Goal: Task Accomplishment & Management: Use online tool/utility

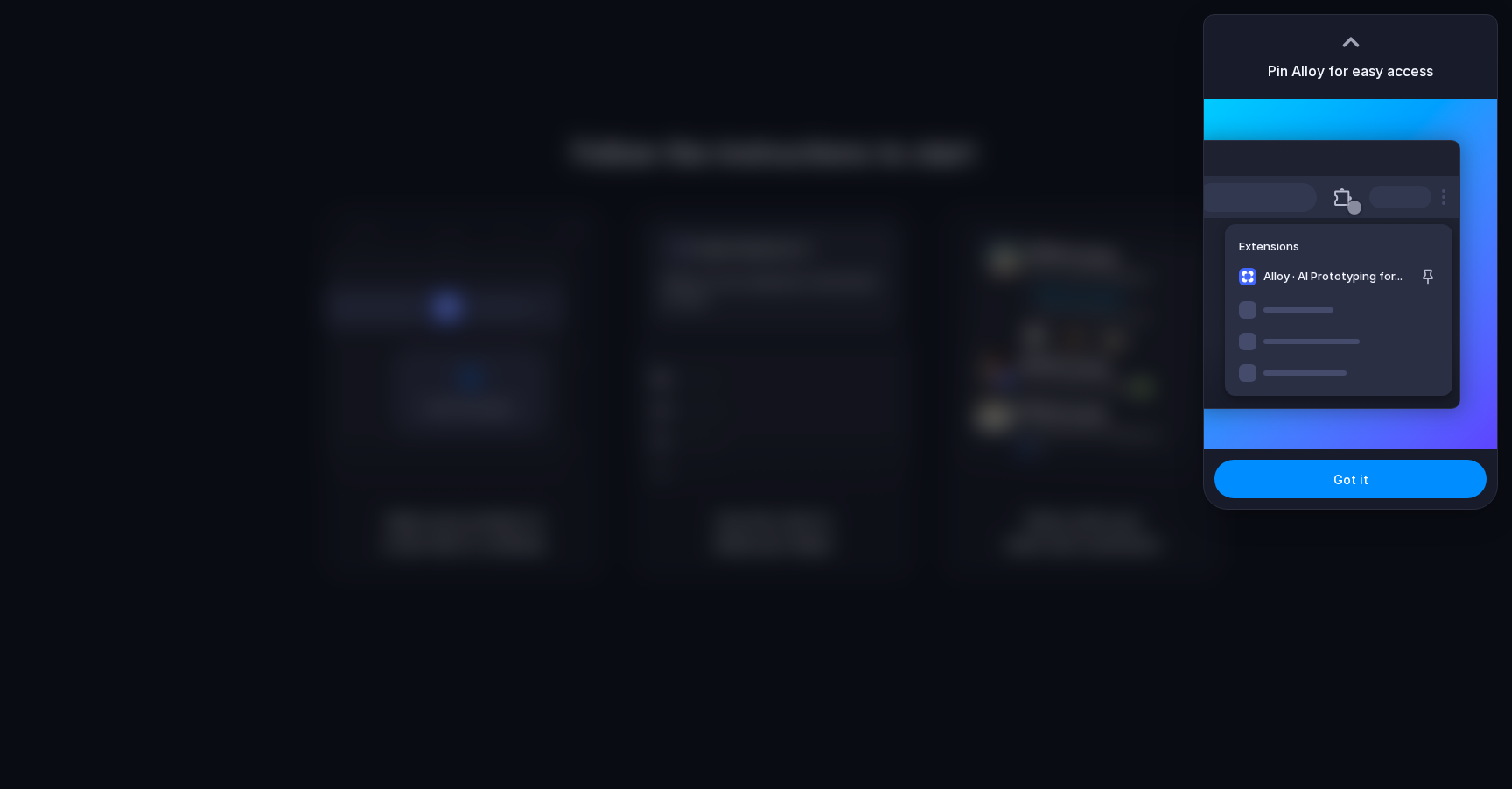
click at [1406, 29] on div "Pin Alloy for easy access" at bounding box center [1350, 56] width 293 height 84
click at [1368, 466] on button "Got it" at bounding box center [1350, 479] width 272 height 38
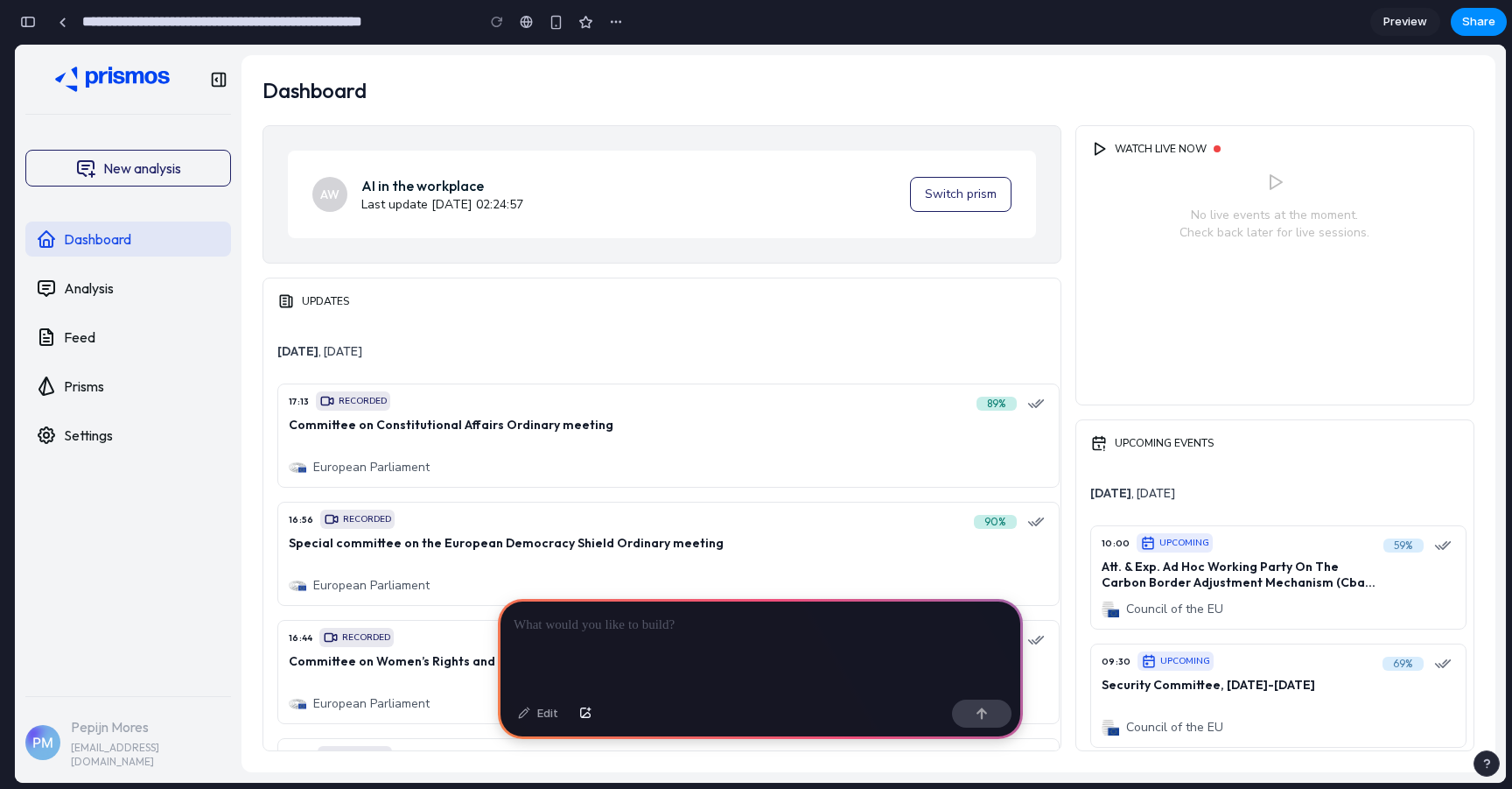
scroll to position [0, 15]
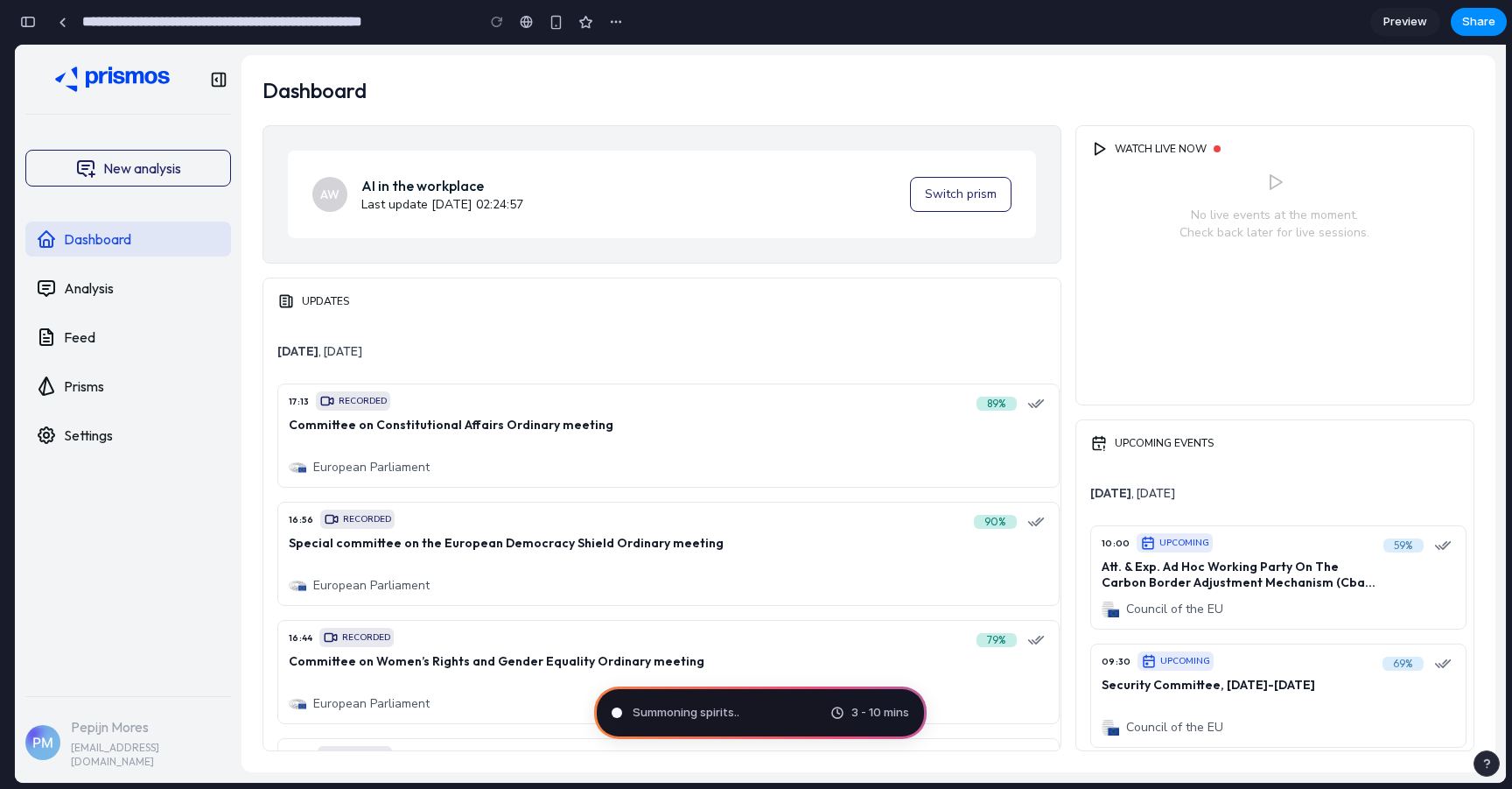
type input "**********"
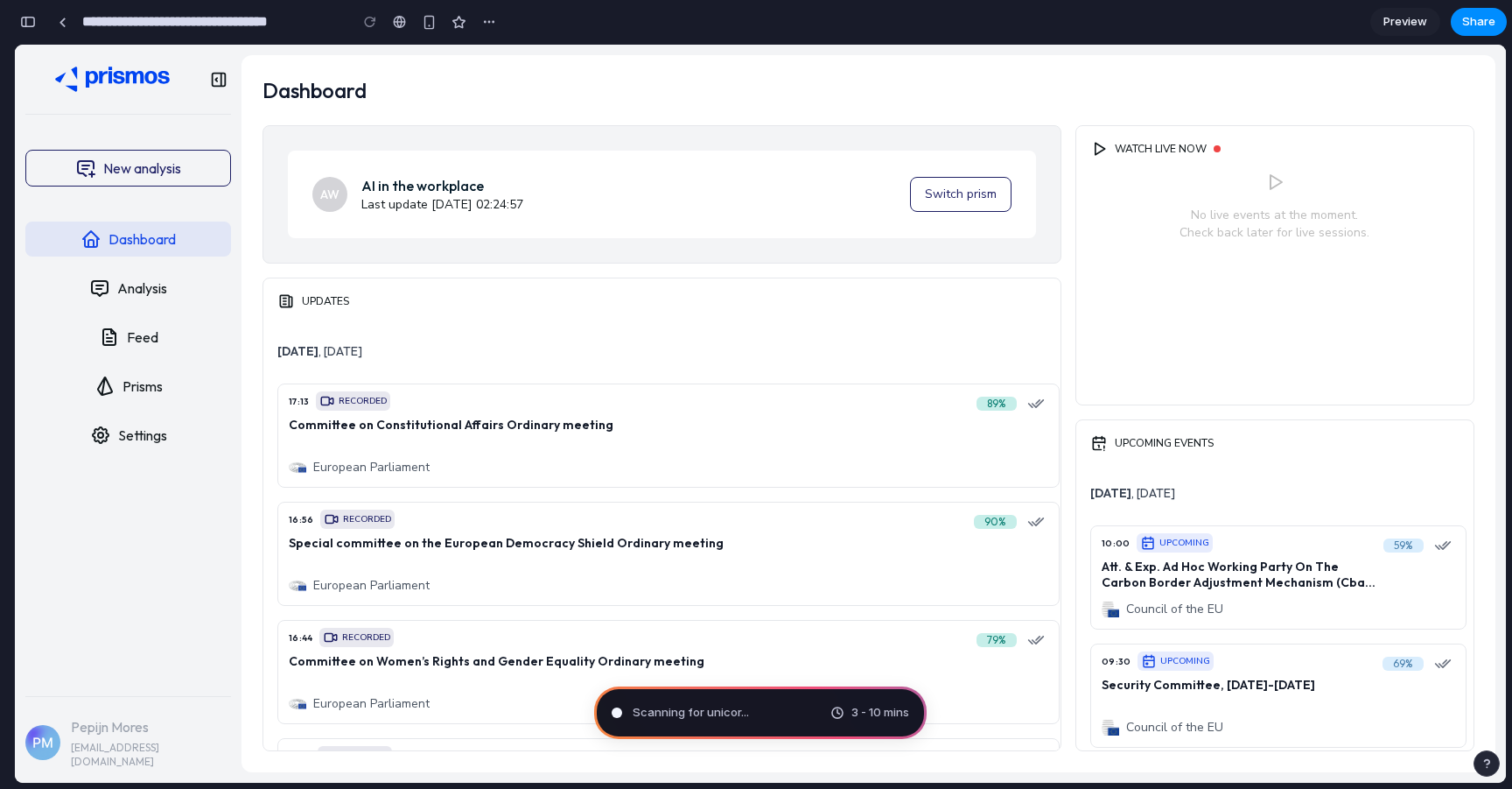
scroll to position [471, 0]
click at [741, 722] on div "Brewing product ideas 3 - 10 mins" at bounding box center [760, 713] width 332 height 53
click at [808, 708] on div "Calculating user delight ... 3 - 10 mins" at bounding box center [760, 713] width 332 height 53
click at [1413, 19] on span "Preview" at bounding box center [1406, 21] width 44 height 17
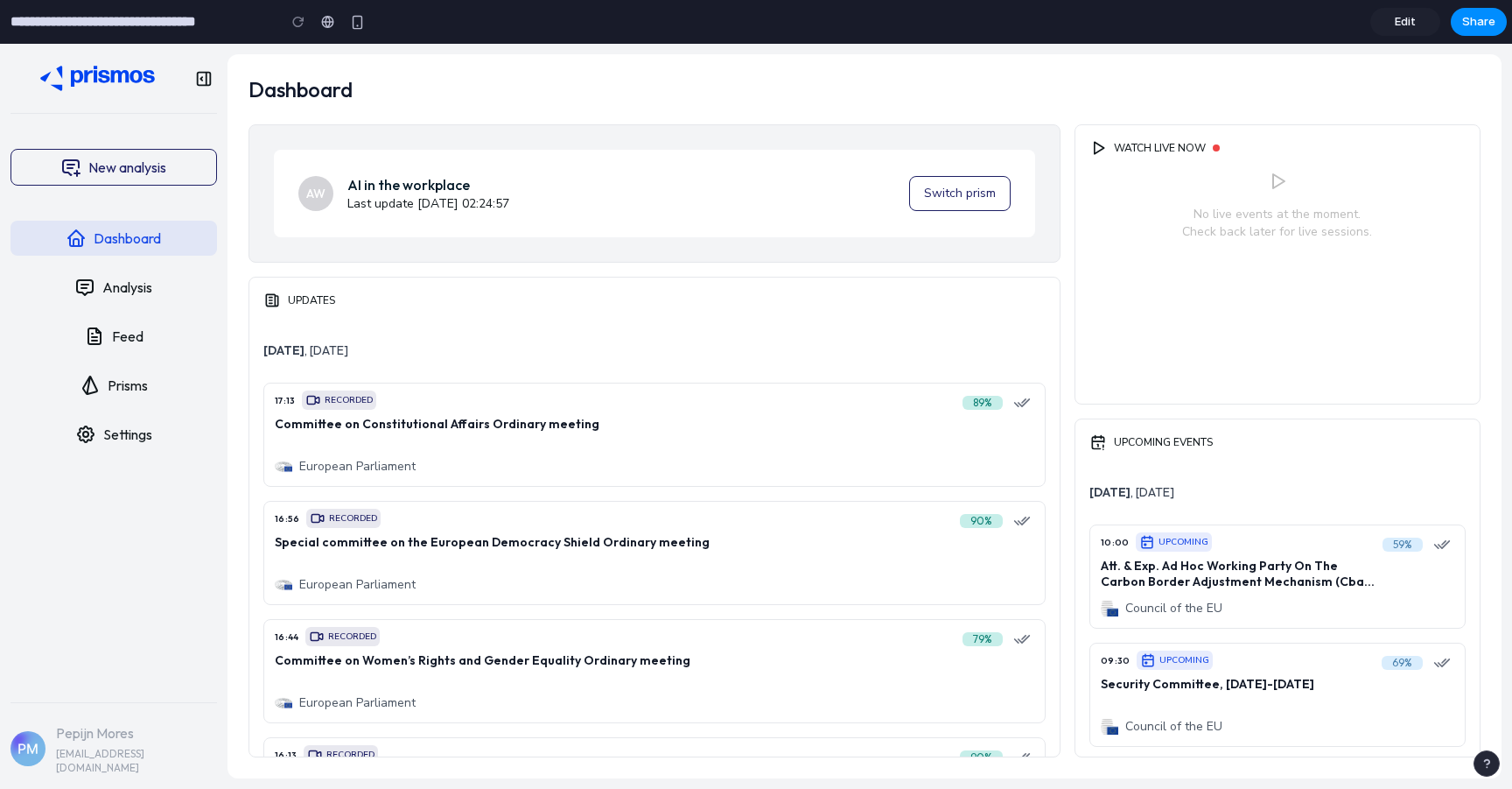
click at [1412, 22] on span "Edit" at bounding box center [1405, 21] width 21 height 17
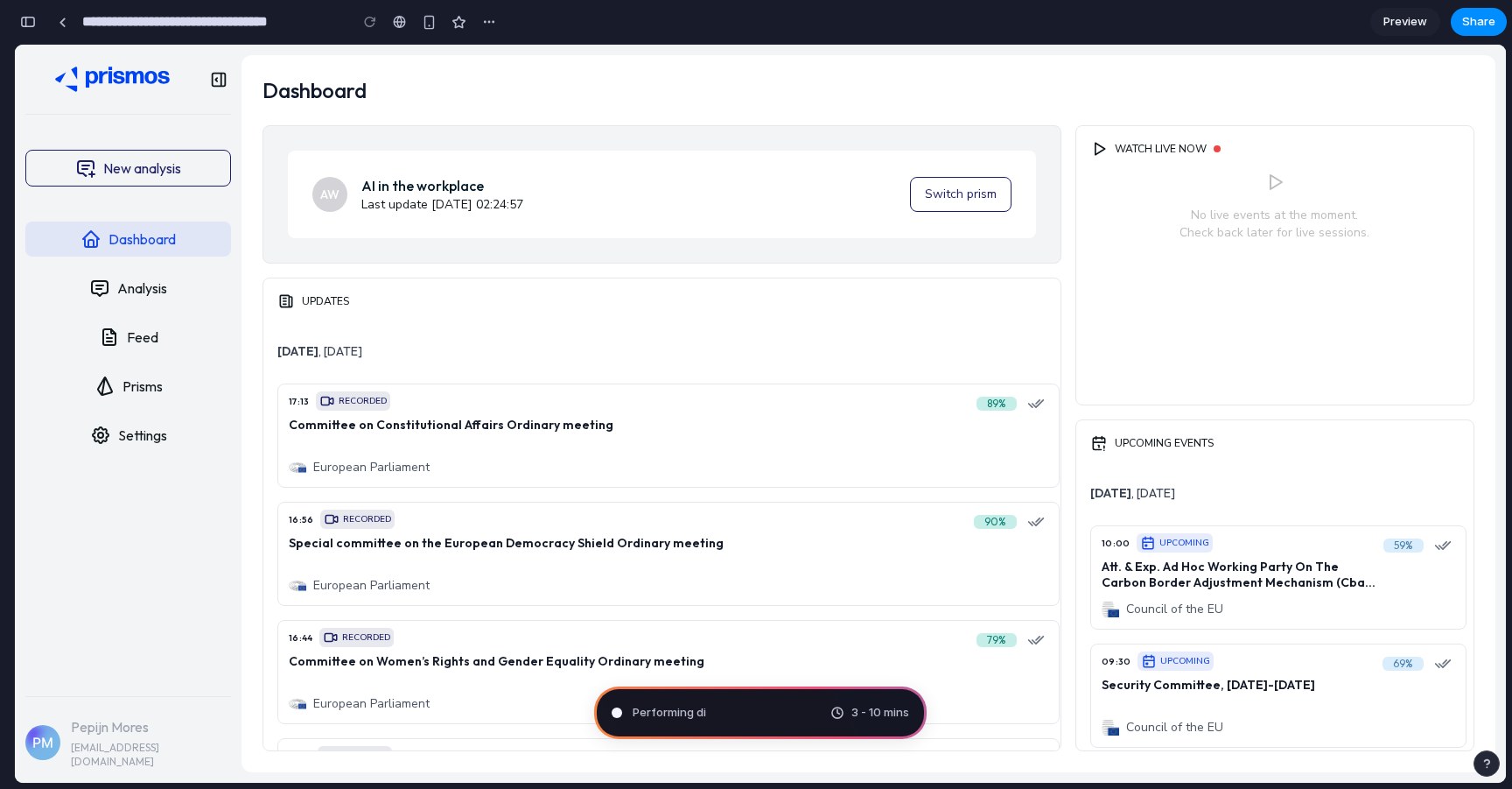
click at [1412, 22] on span "Preview" at bounding box center [1406, 21] width 44 height 17
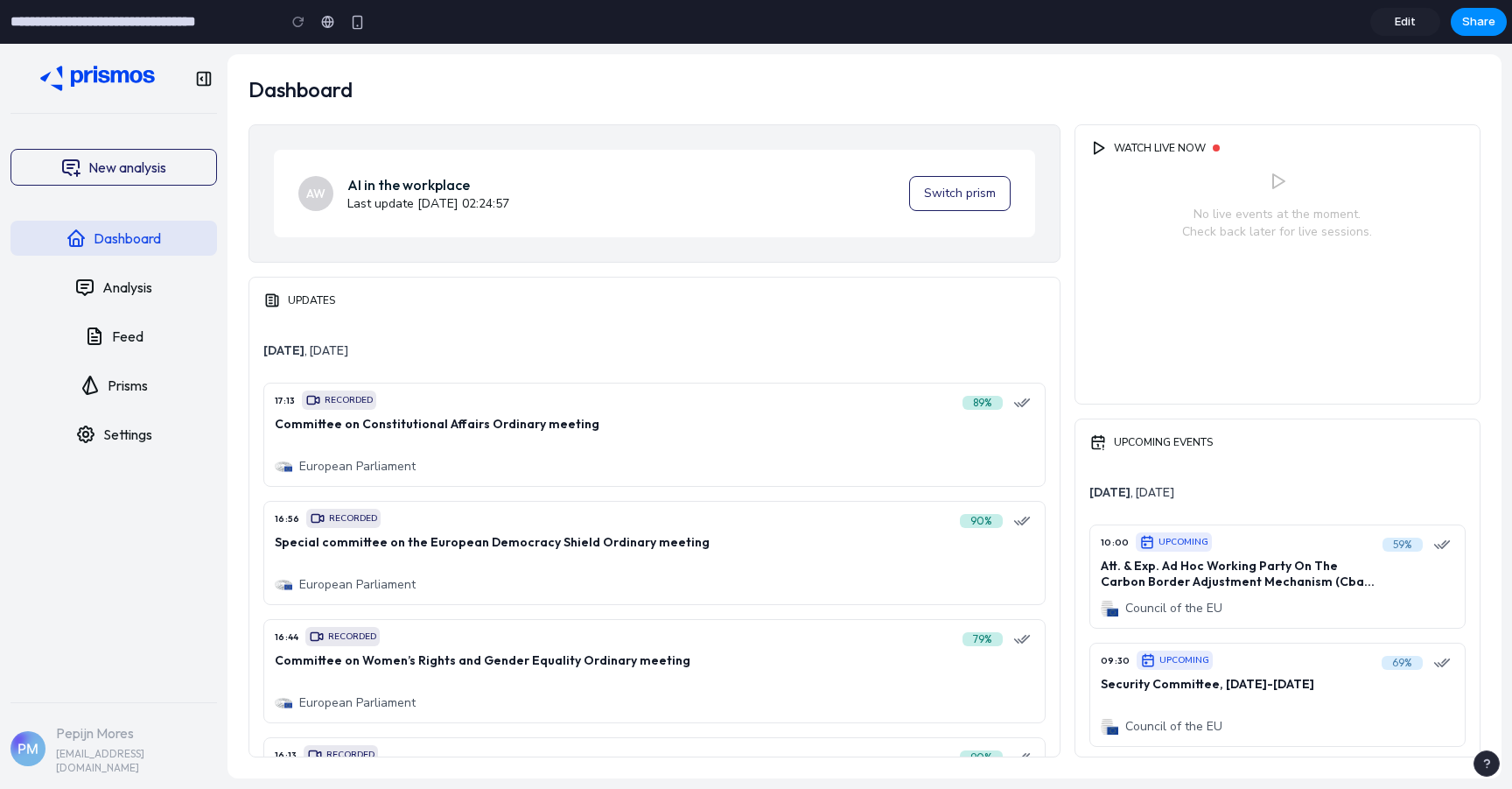
click at [1412, 22] on span "Edit" at bounding box center [1405, 21] width 21 height 17
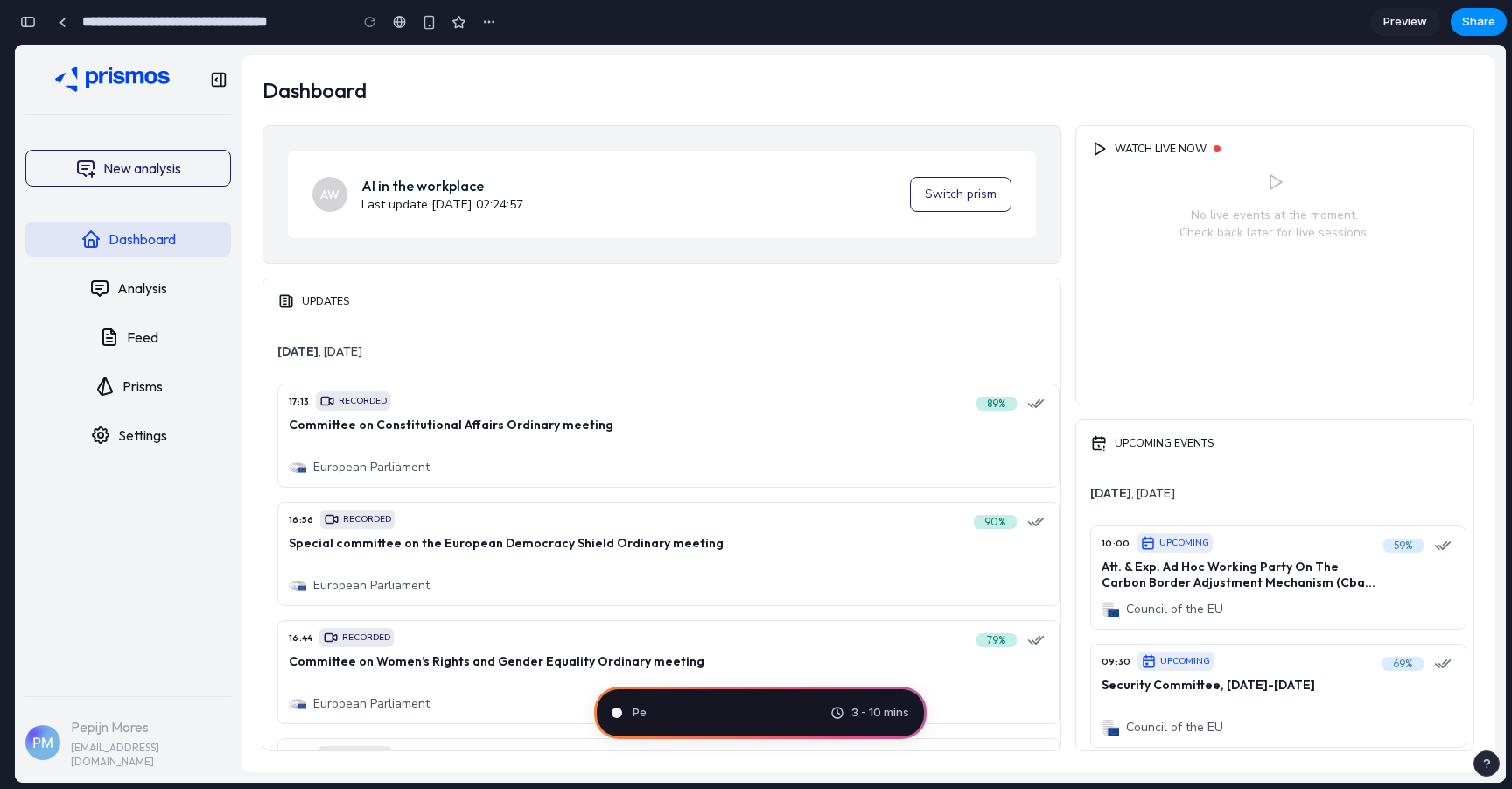
click at [1412, 22] on span "Preview" at bounding box center [1406, 21] width 44 height 17
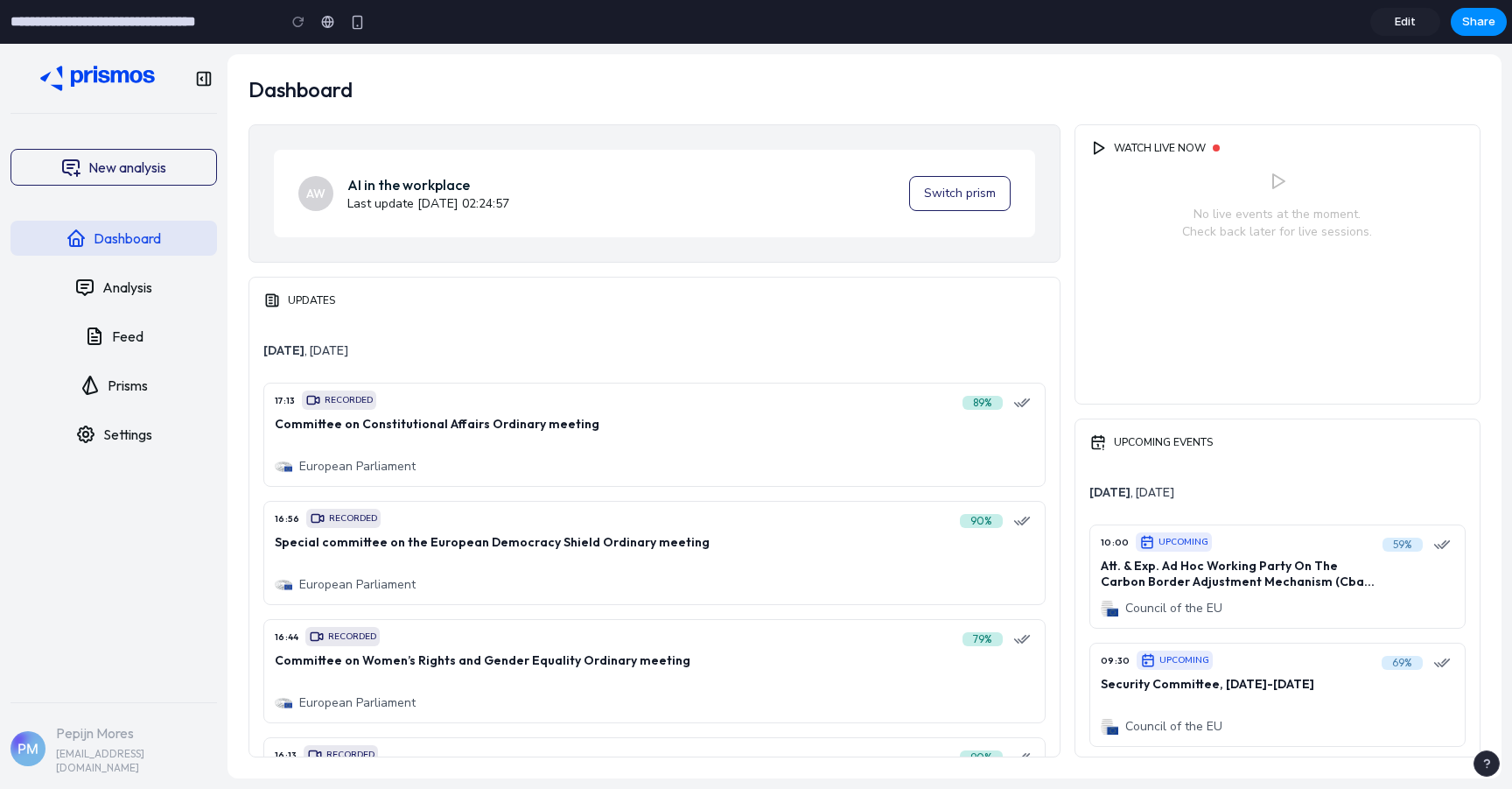
click at [1412, 22] on span "Edit" at bounding box center [1405, 21] width 21 height 17
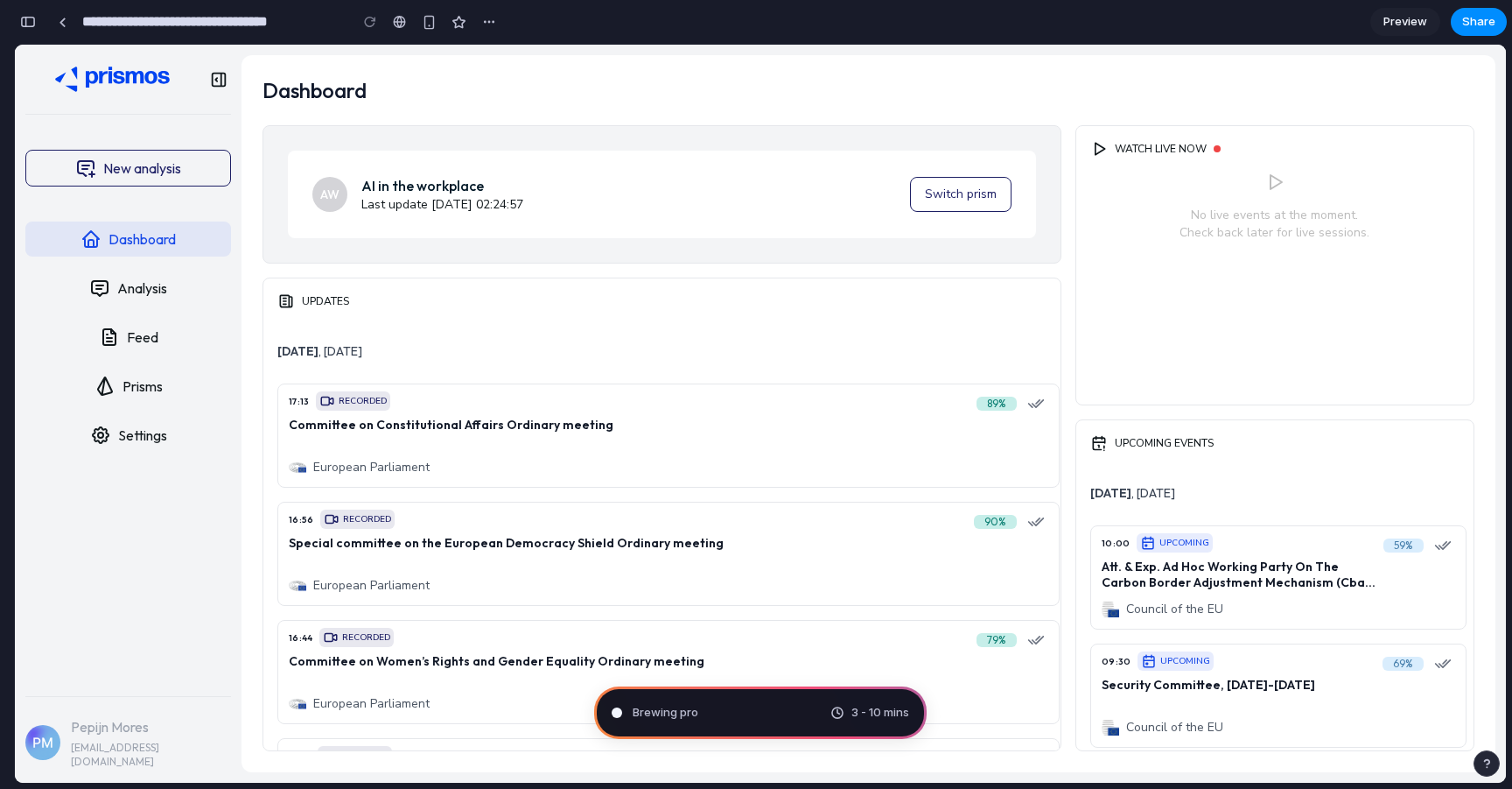
click at [1412, 22] on span "Preview" at bounding box center [1406, 21] width 44 height 17
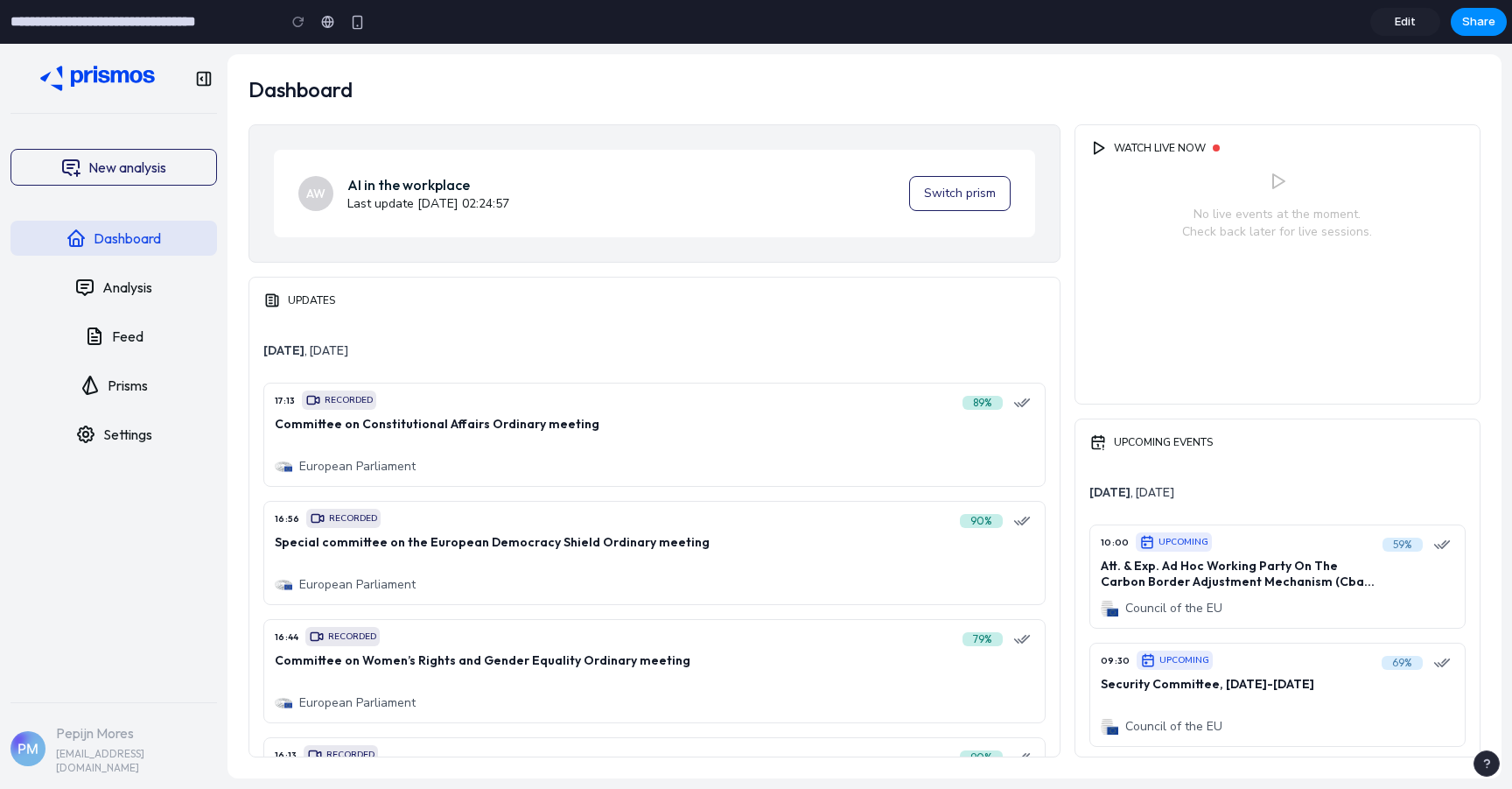
click at [1409, 32] on link "Edit" at bounding box center [1405, 22] width 70 height 28
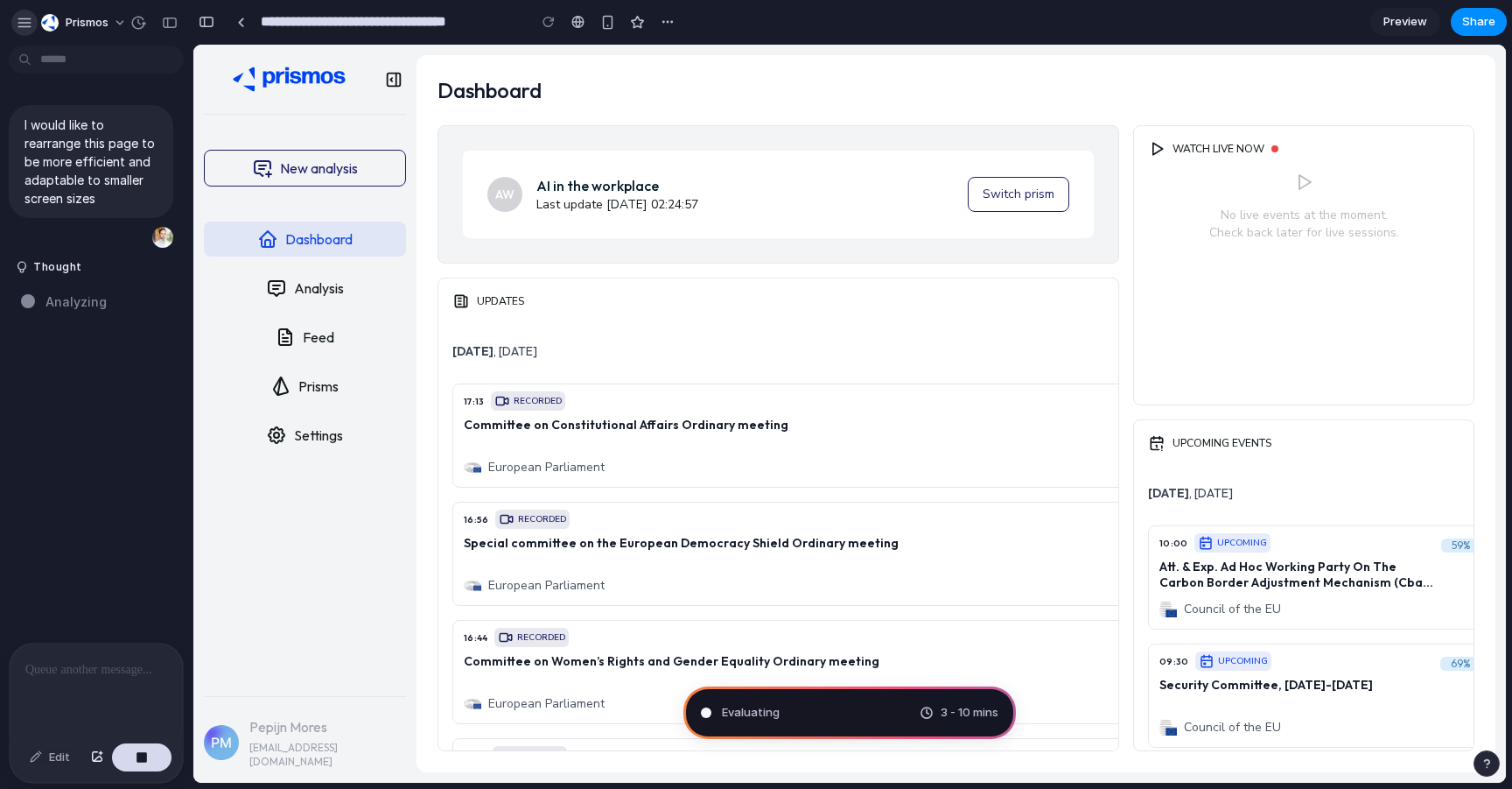
click at [25, 28] on div "button" at bounding box center [24, 22] width 15 height 15
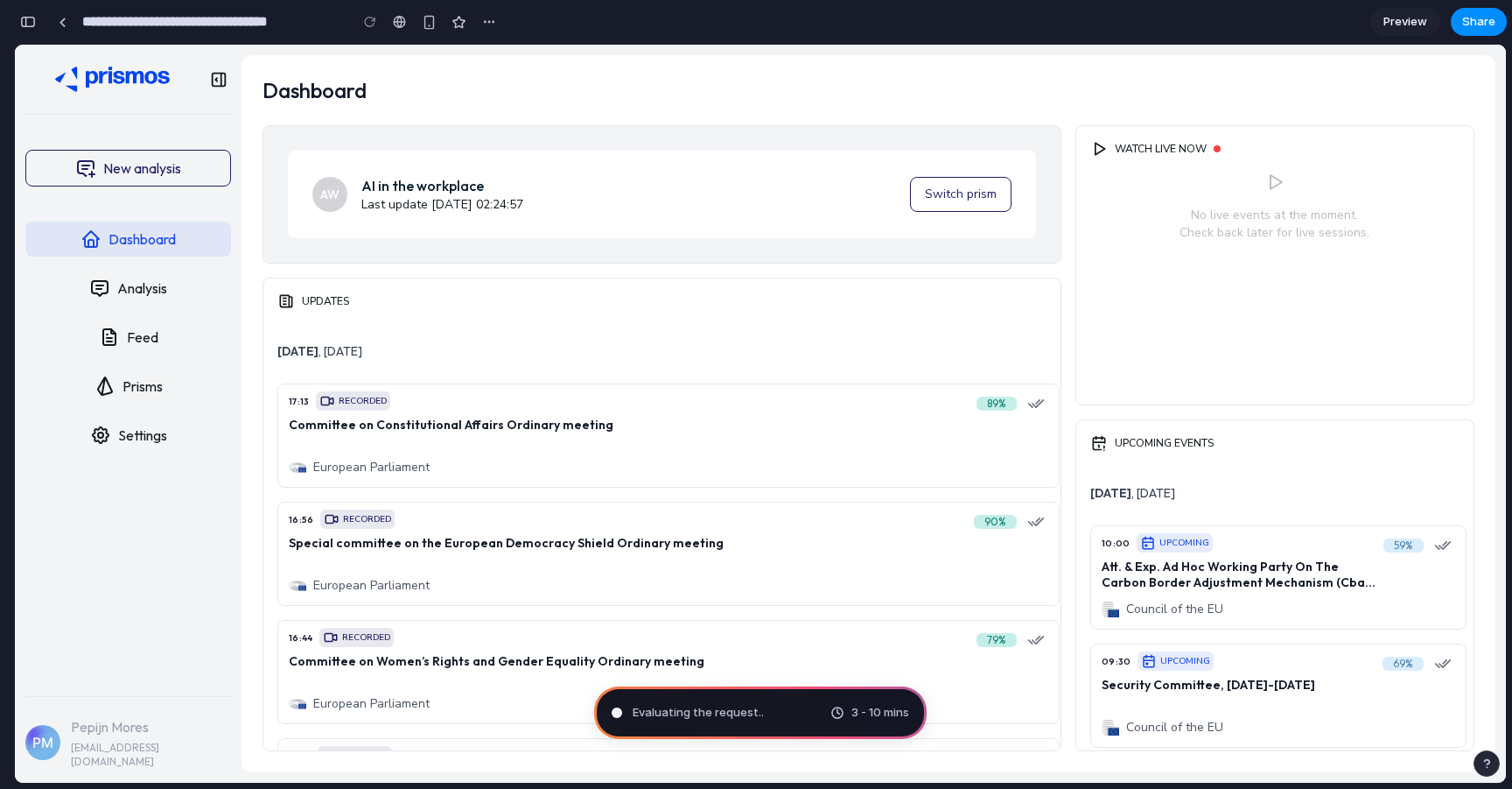
click at [360, 116] on div "AW AI in the workplace Last update [DATE] 02:24:57 Switch prism UPDATES [DATE] …" at bounding box center [868, 438] width 1254 height 668
click at [68, 18] on link at bounding box center [62, 22] width 26 height 26
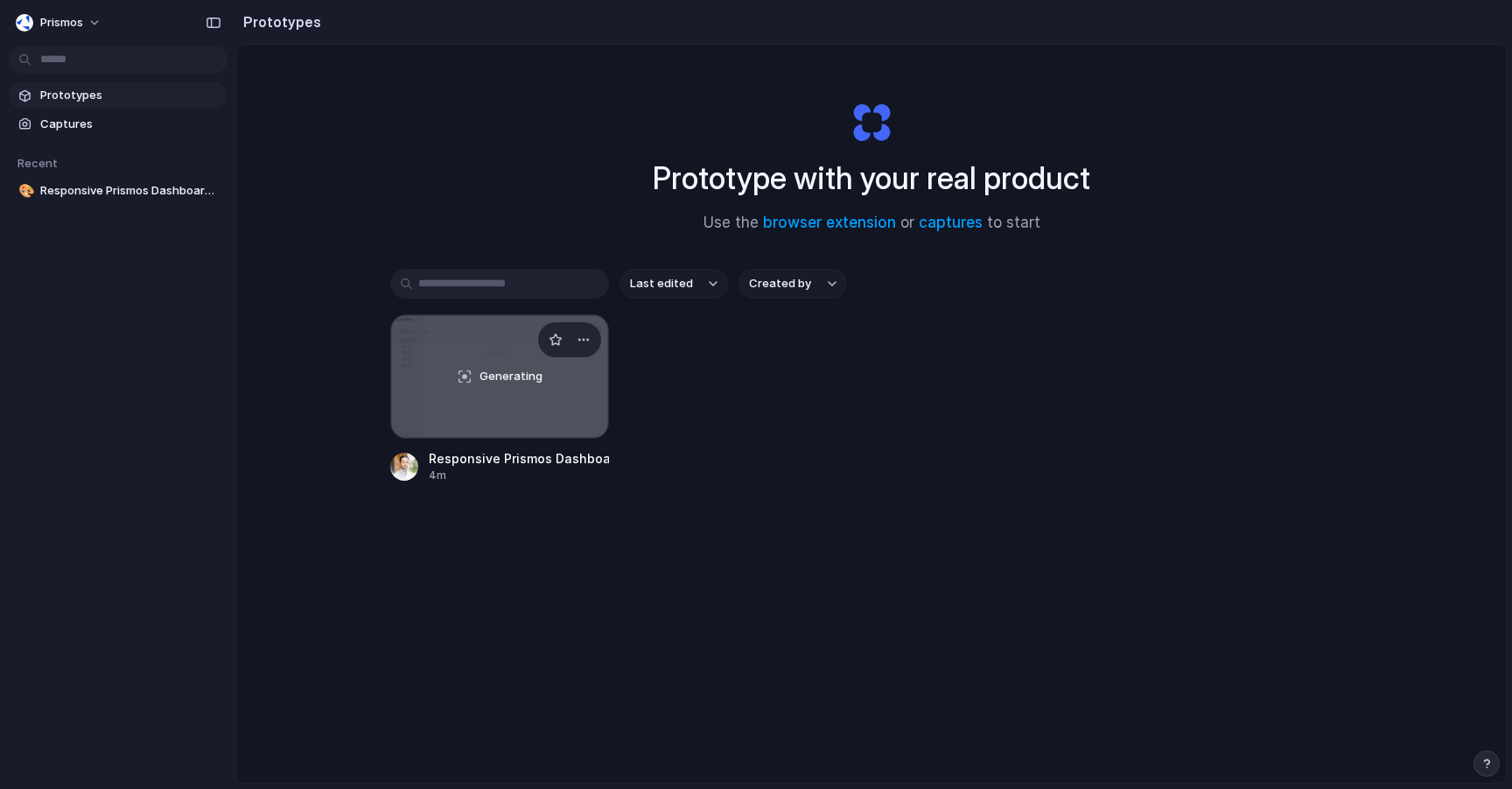
click at [443, 343] on div "Generating" at bounding box center [499, 376] width 217 height 123
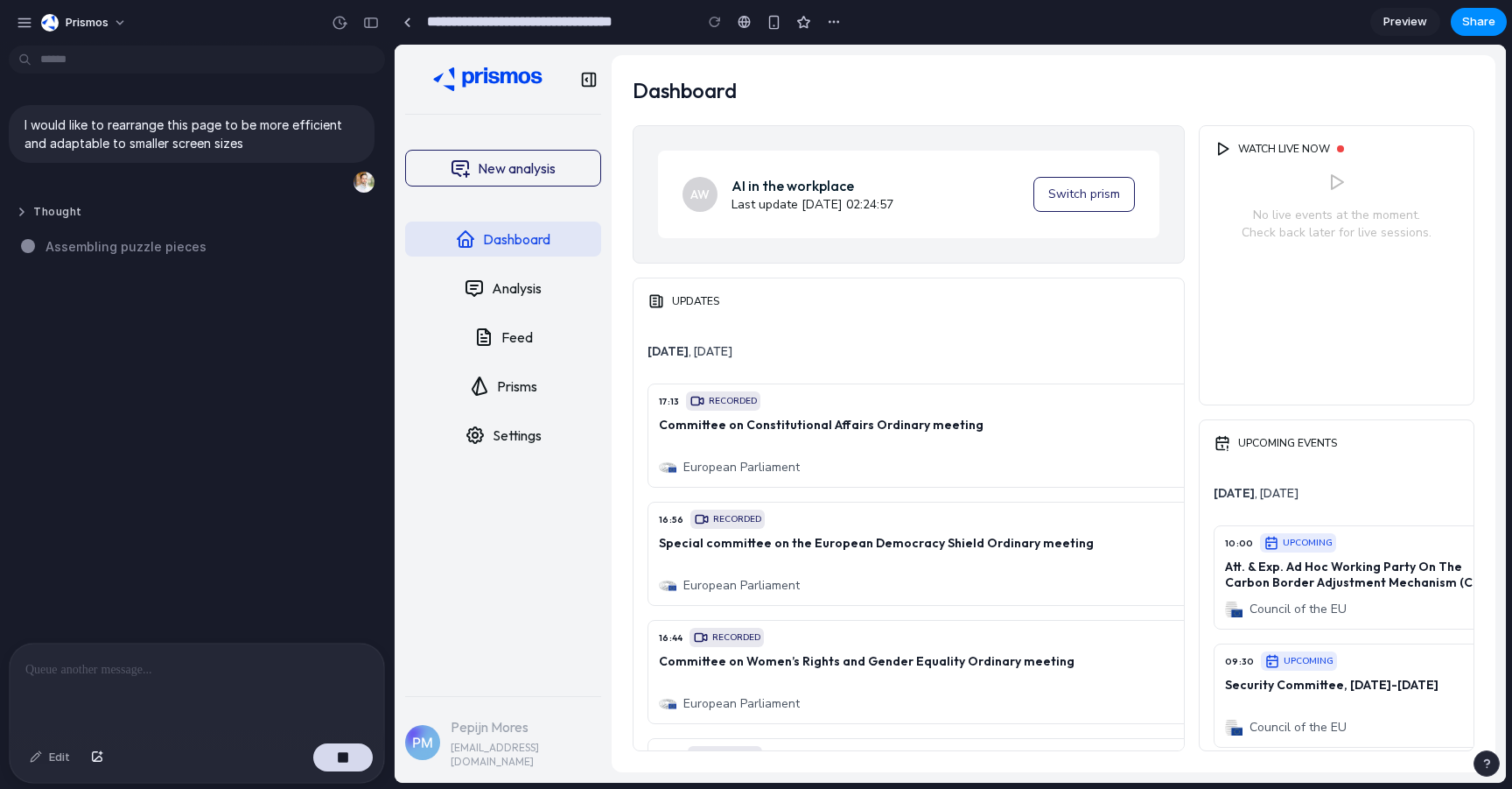
click at [58, 207] on button "Thought" at bounding box center [161, 212] width 292 height 15
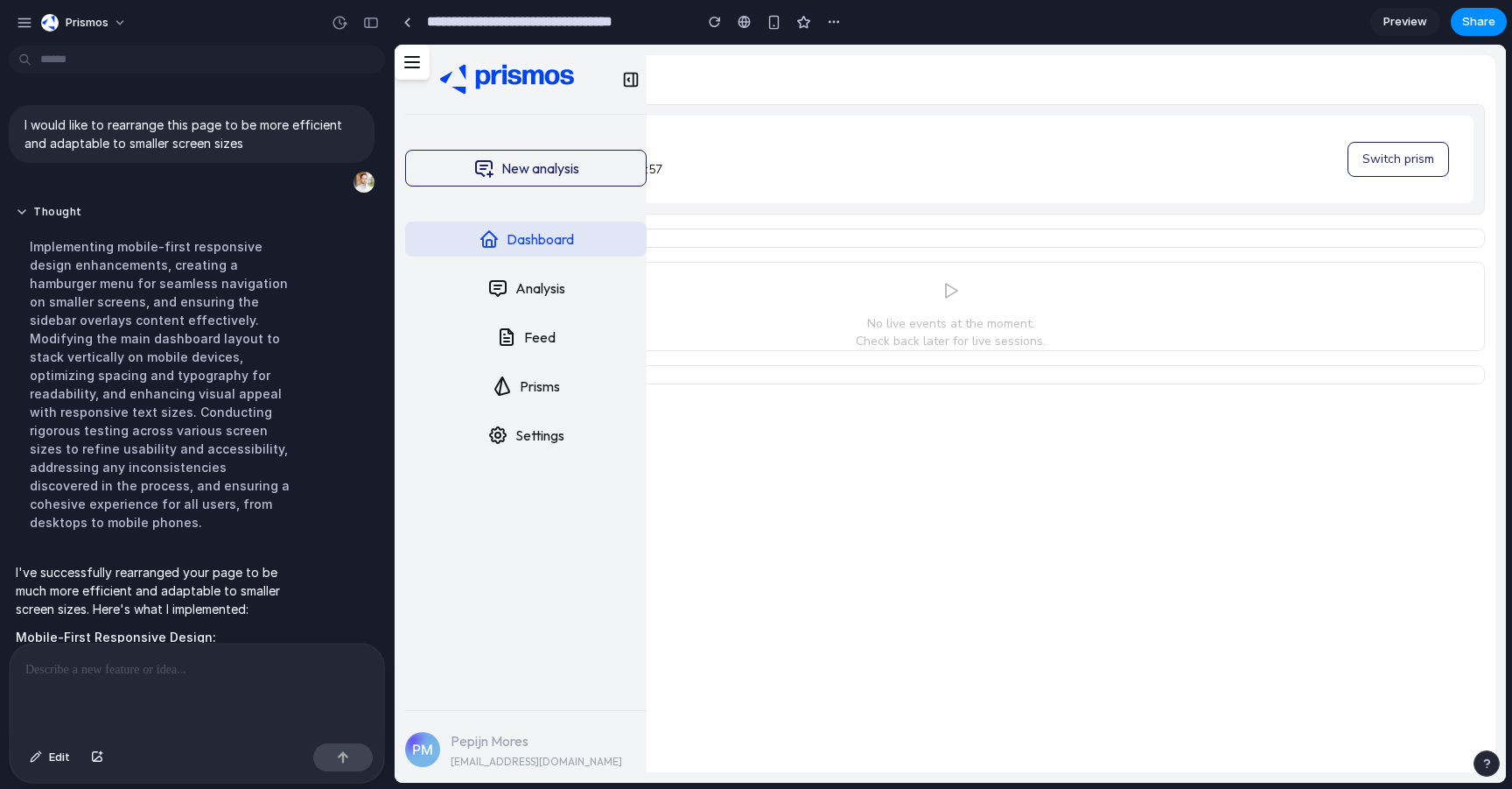
scroll to position [576, 0]
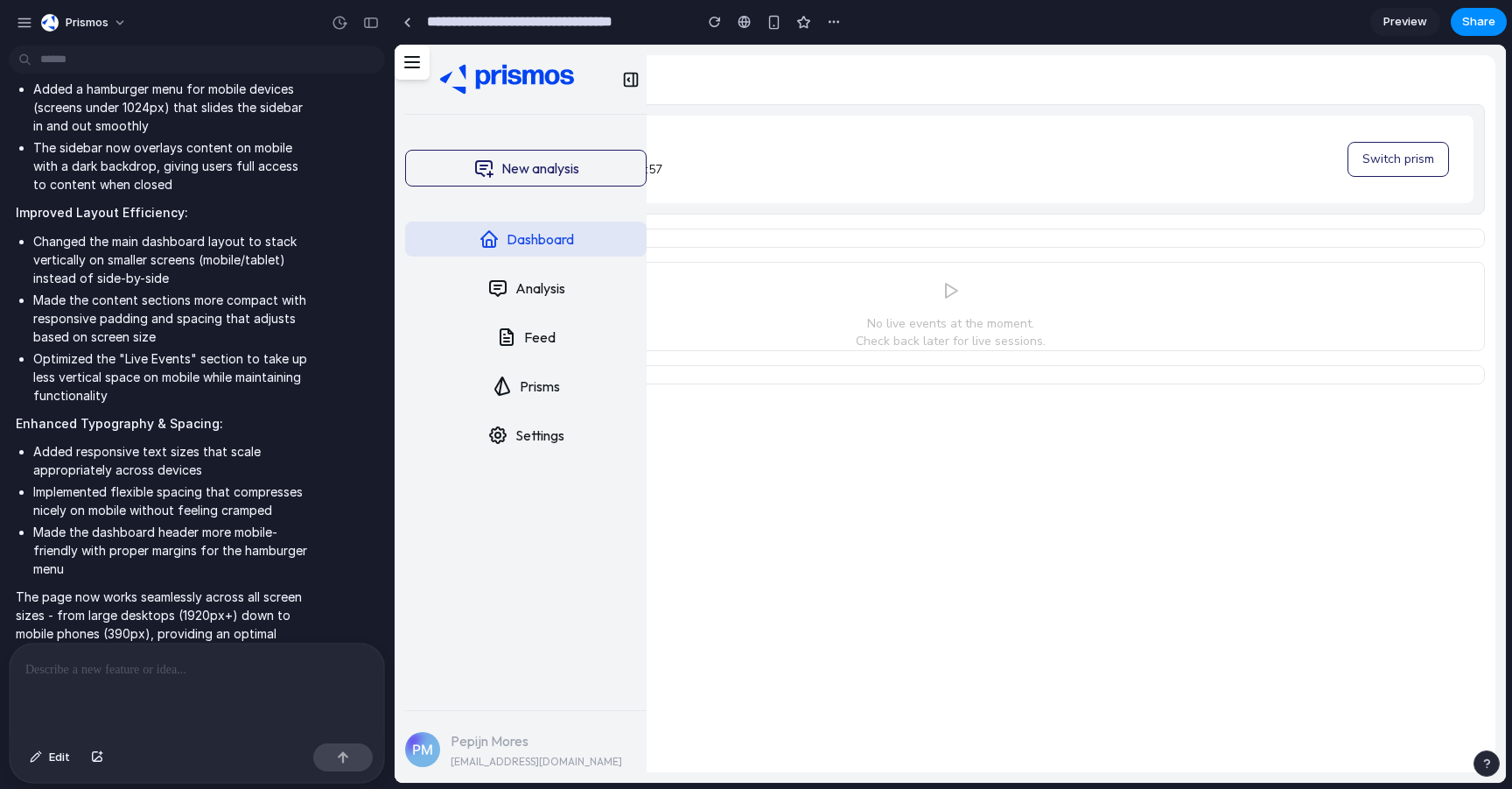
click at [418, 58] on icon at bounding box center [411, 62] width 21 height 21
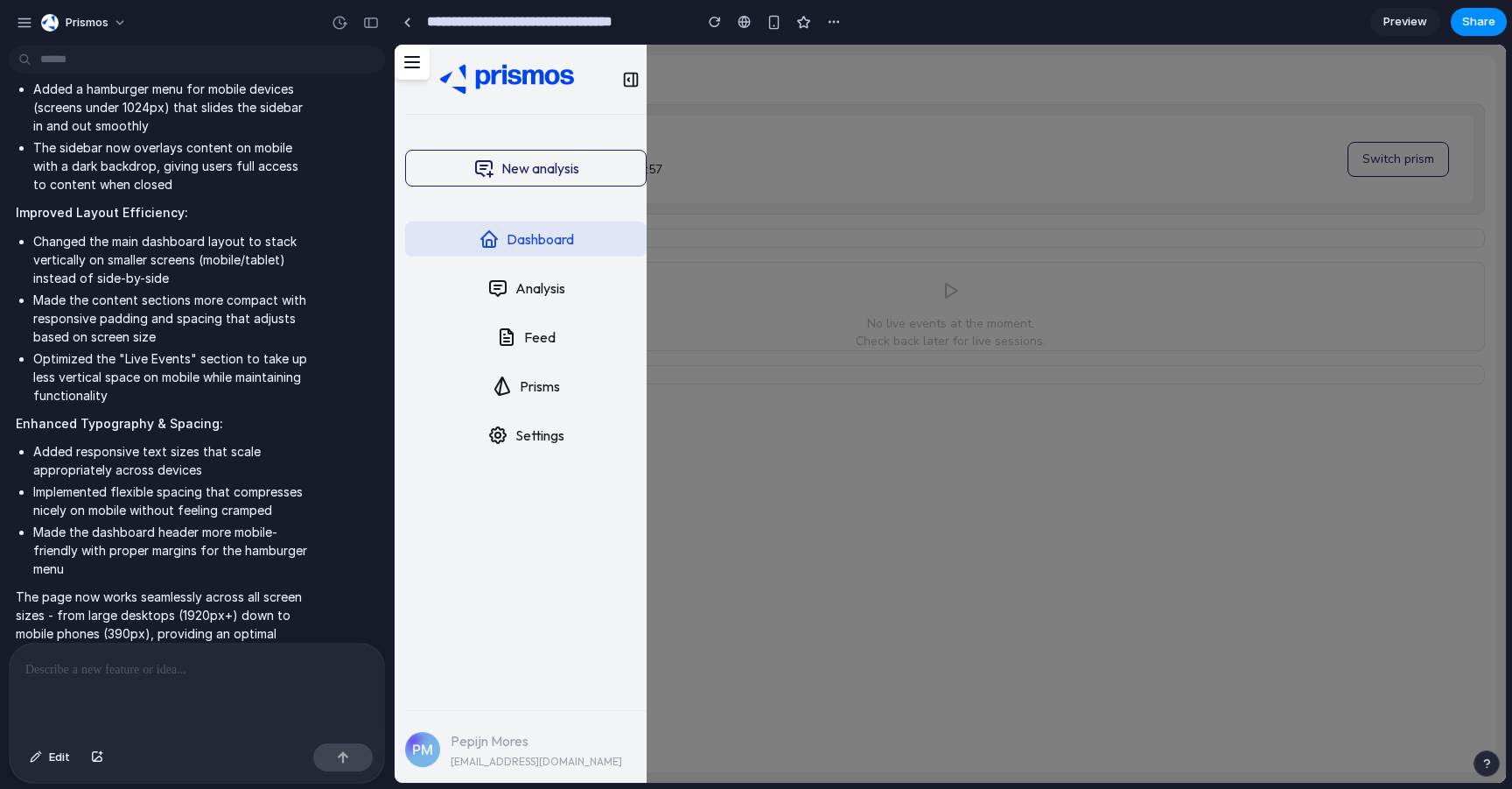
click at [418, 58] on icon at bounding box center [411, 62] width 21 height 21
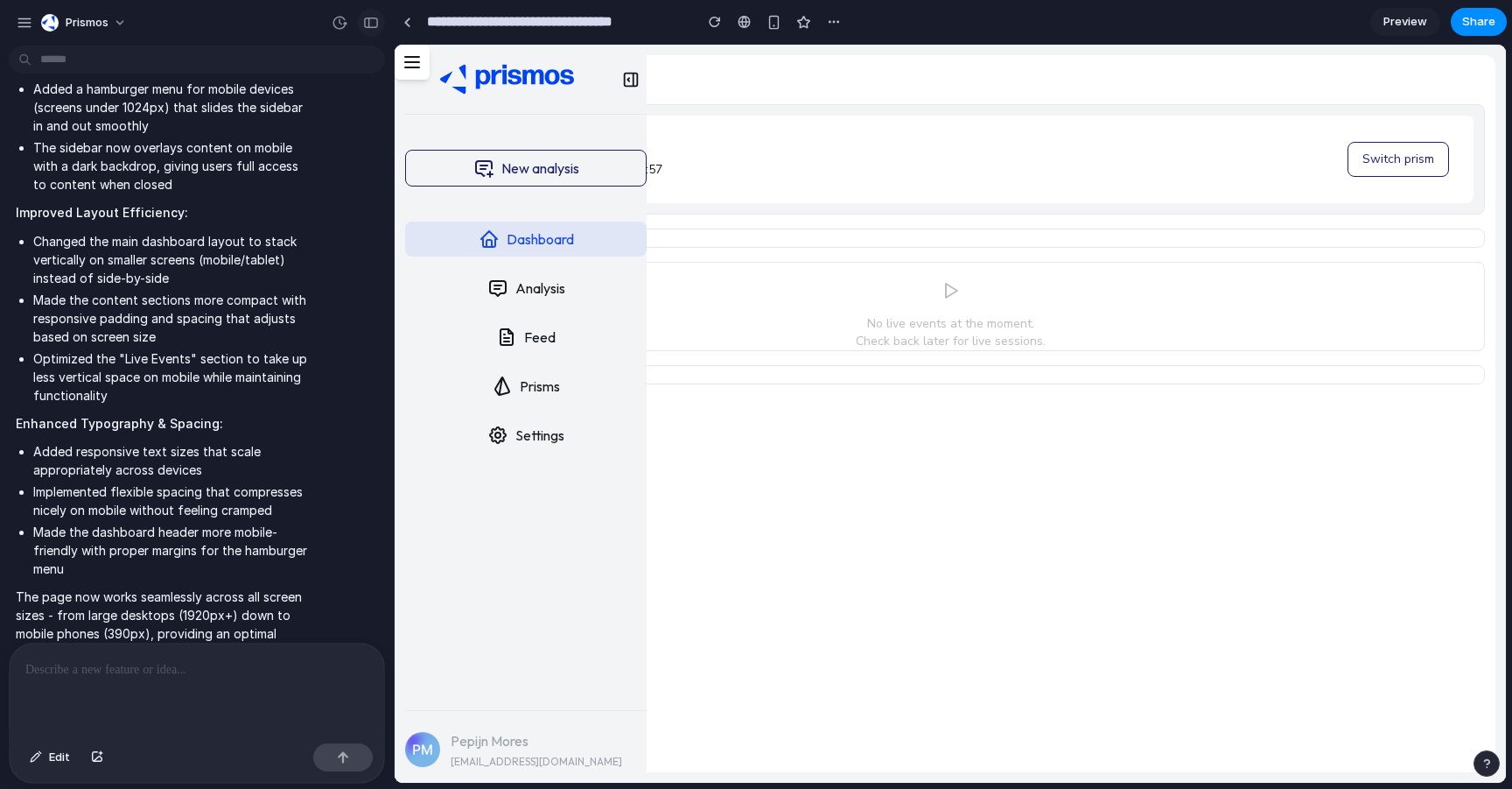
click at [373, 18] on div "button" at bounding box center [370, 22] width 15 height 12
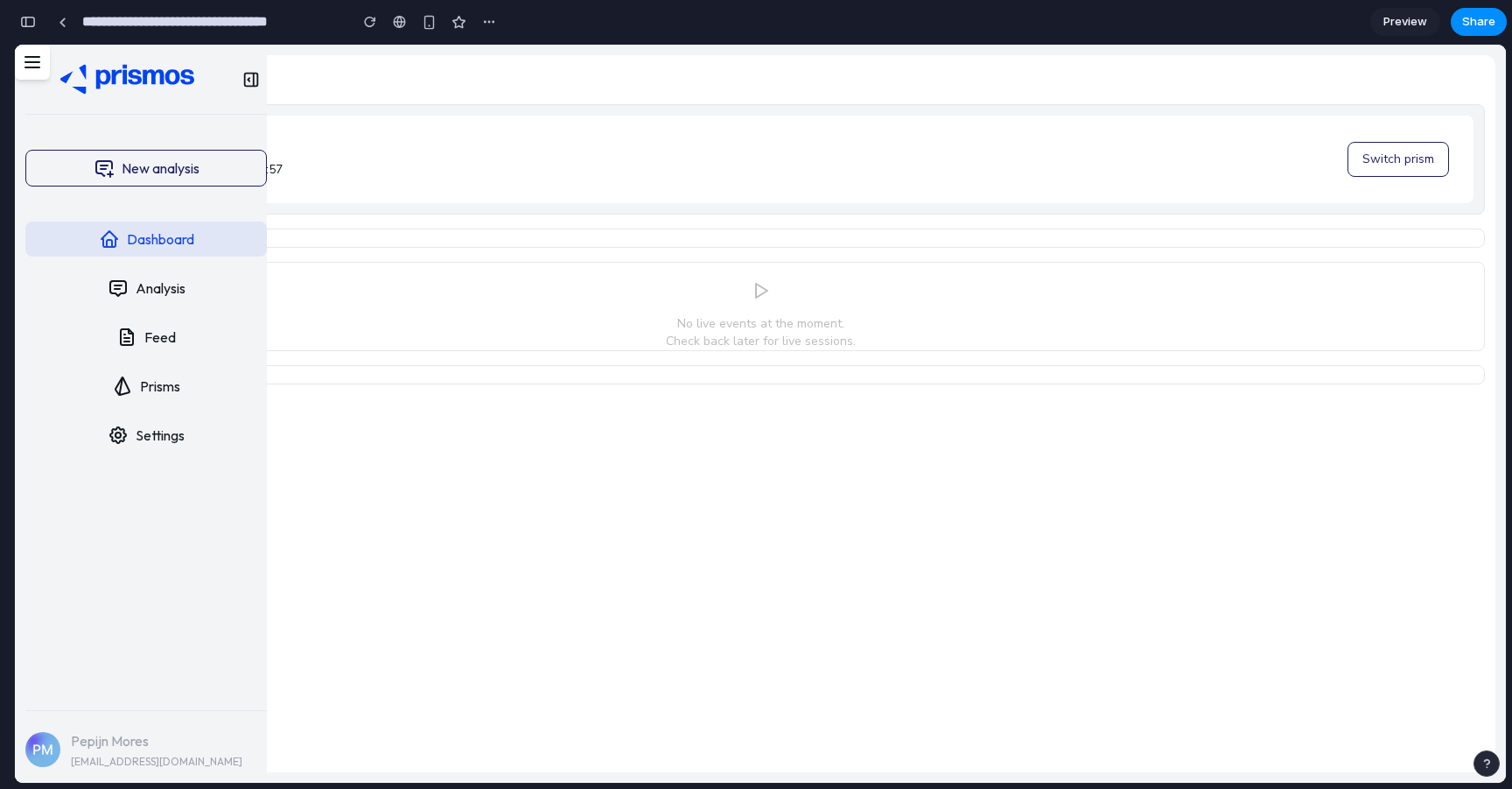
scroll to position [1256, 0]
click at [242, 80] on icon "button" at bounding box center [250, 79] width 19 height 19
click at [29, 63] on icon at bounding box center [32, 62] width 21 height 21
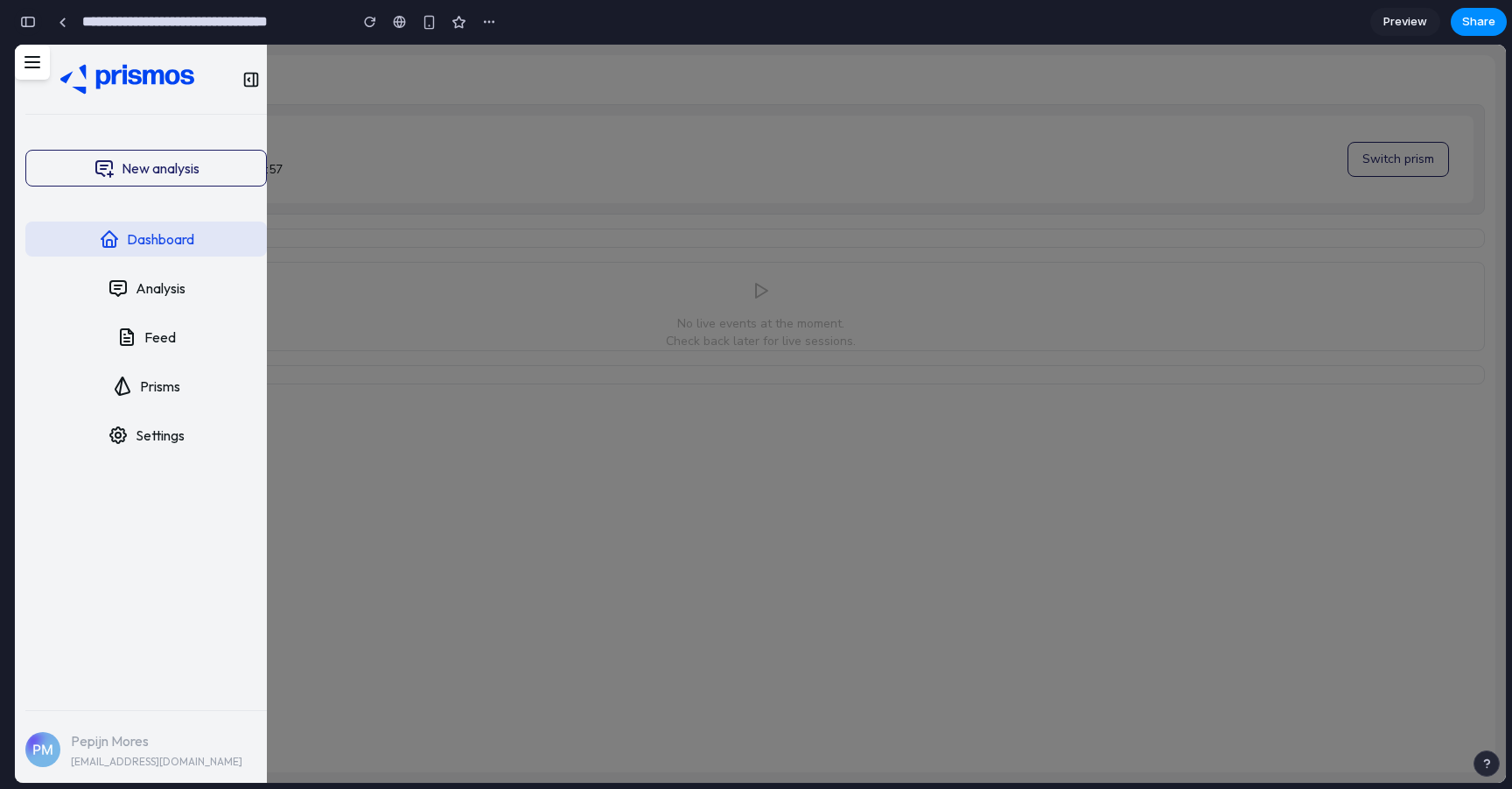
click at [25, 24] on div "button" at bounding box center [27, 21] width 15 height 12
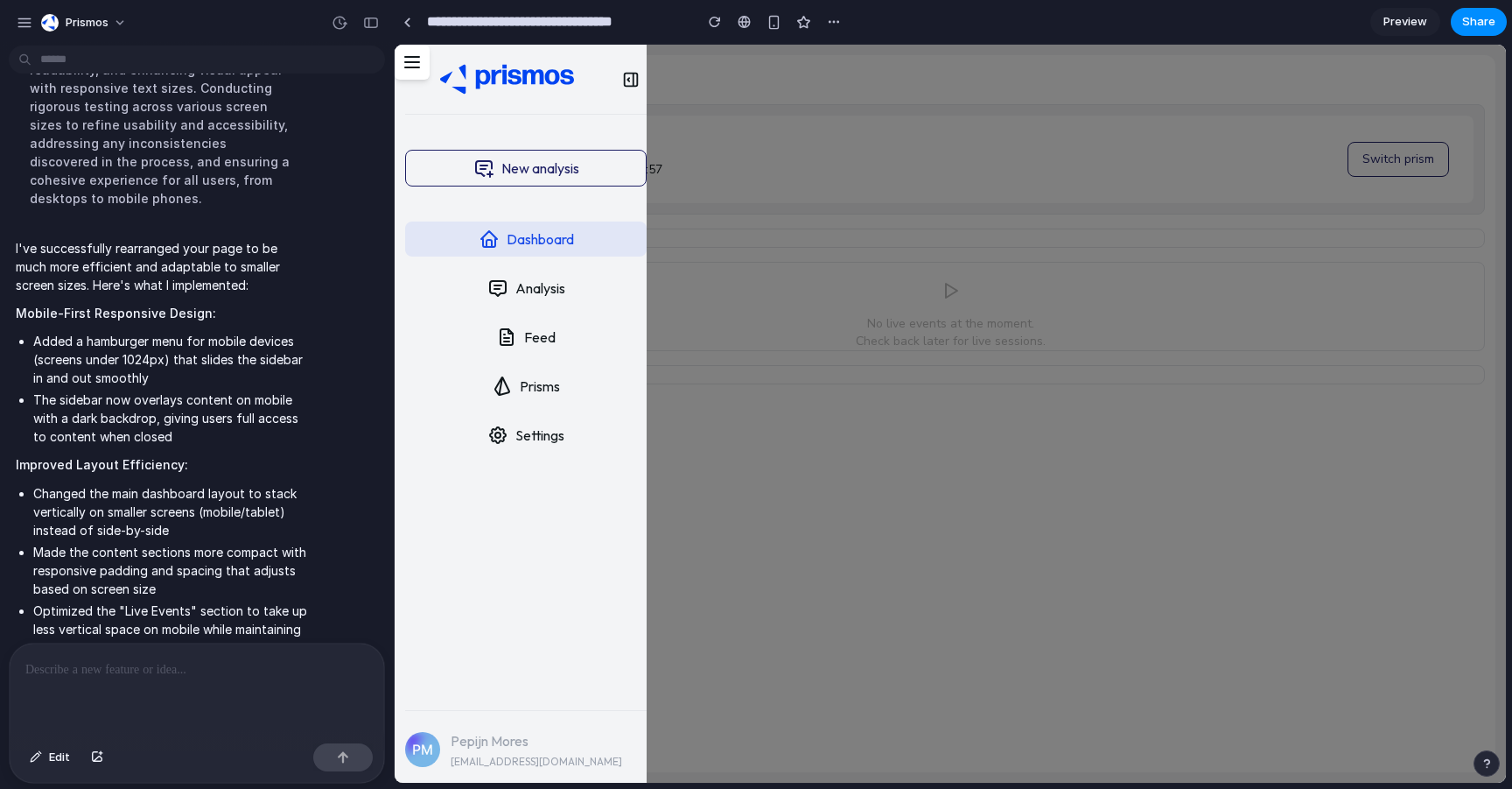
scroll to position [330, 0]
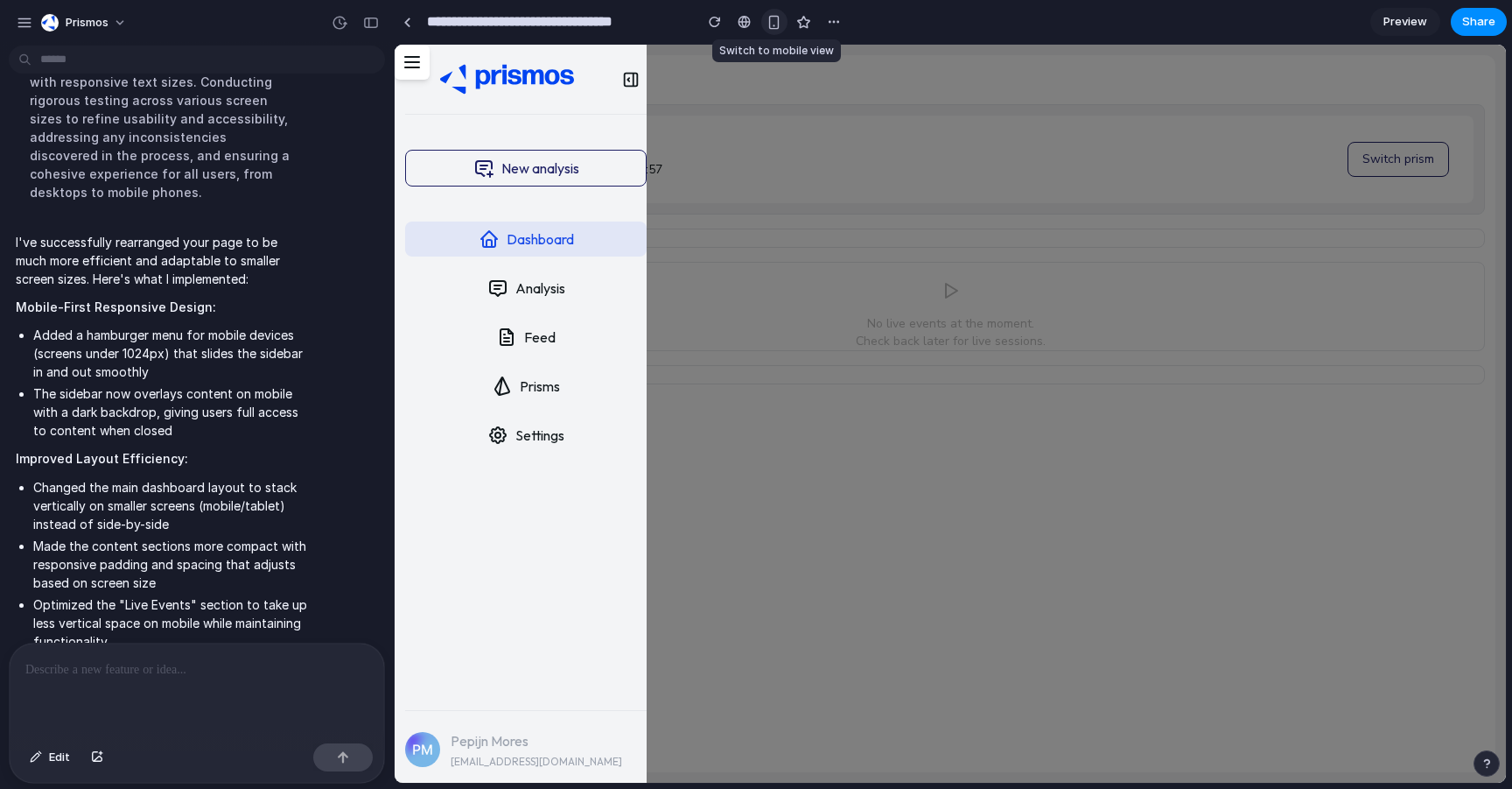
click at [771, 25] on div "button" at bounding box center [773, 22] width 15 height 15
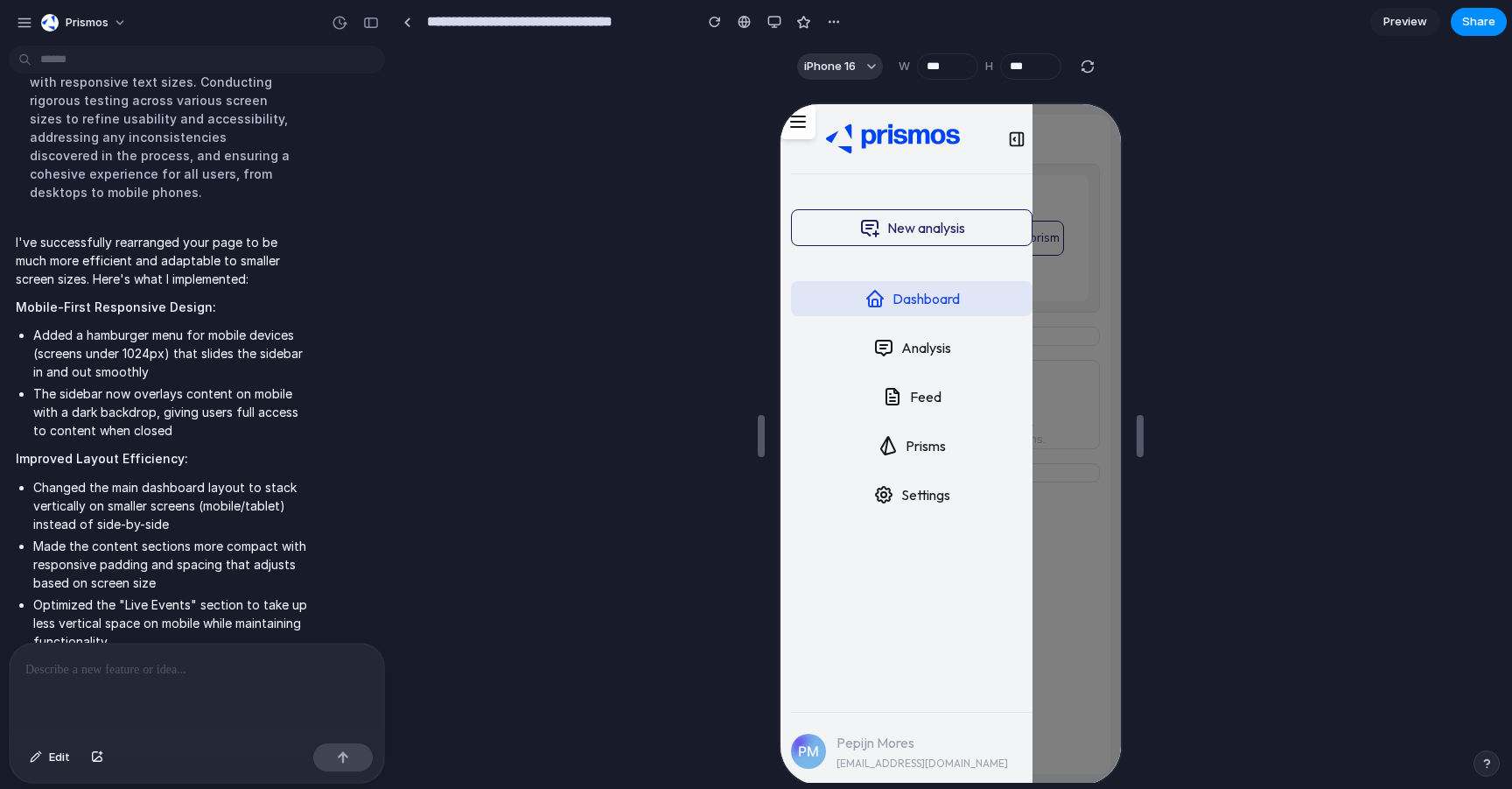
click at [805, 123] on icon at bounding box center [795, 119] width 21 height 21
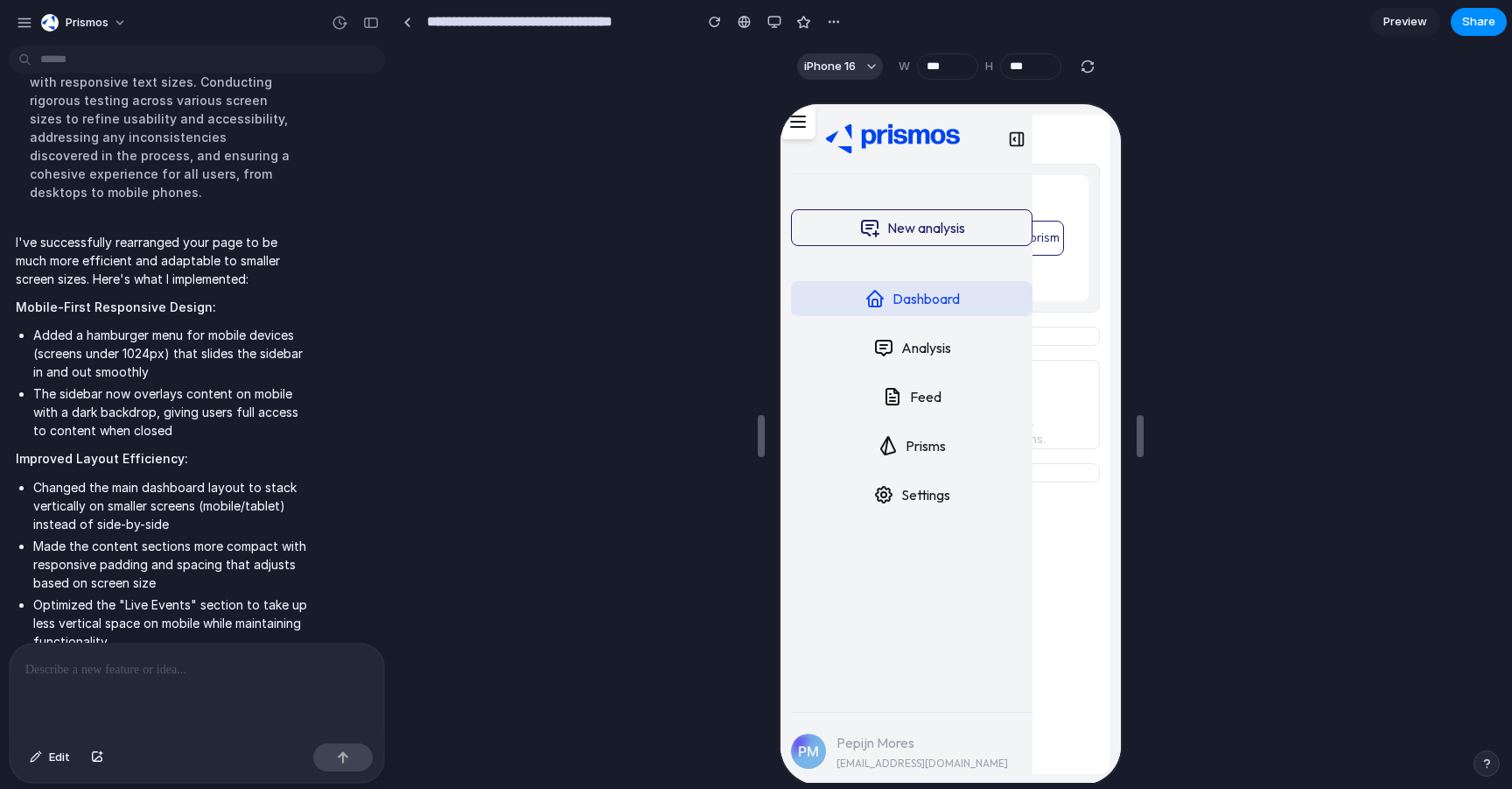
click at [805, 123] on icon at bounding box center [795, 119] width 21 height 21
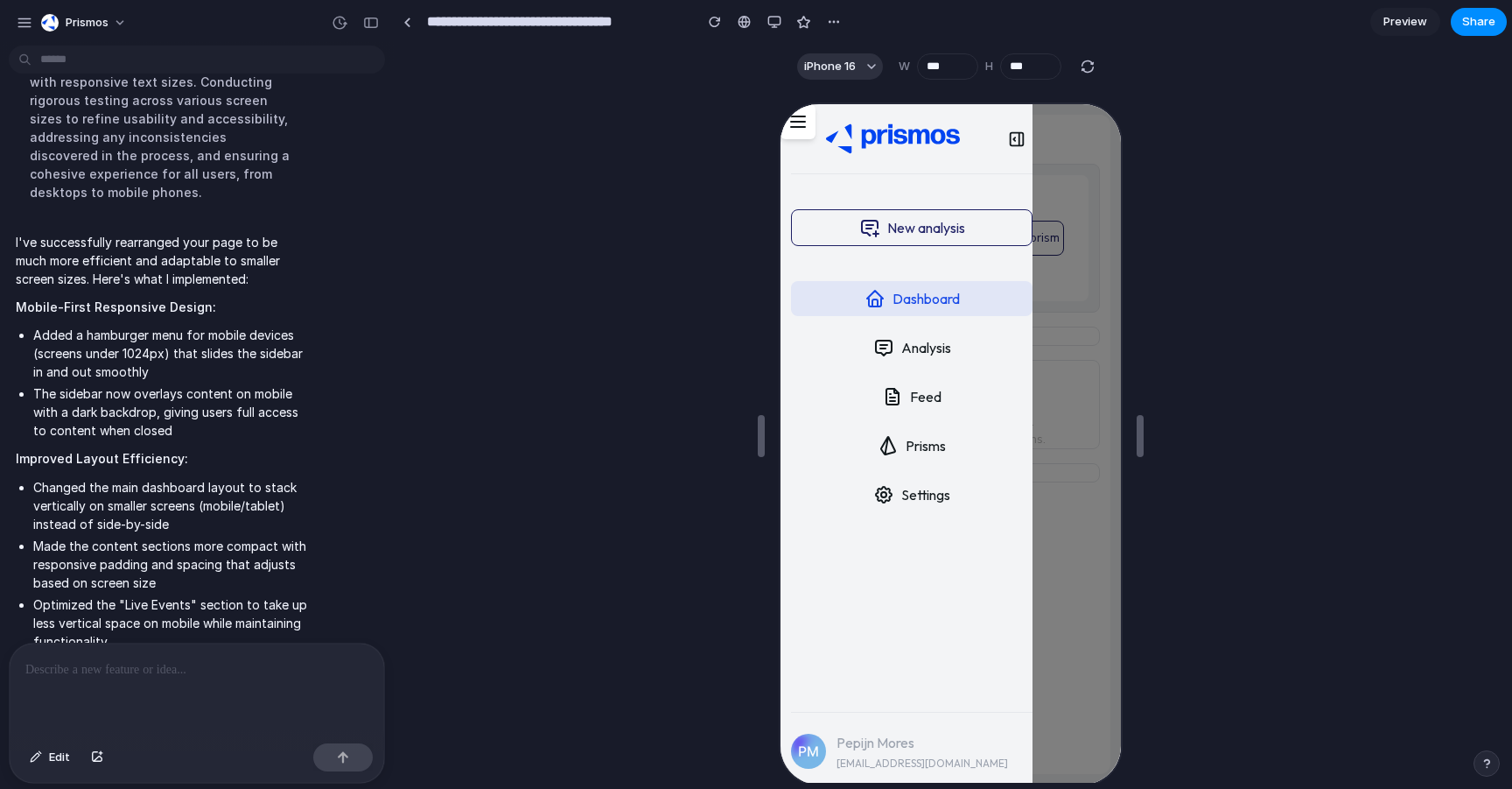
click at [805, 123] on icon at bounding box center [795, 119] width 21 height 21
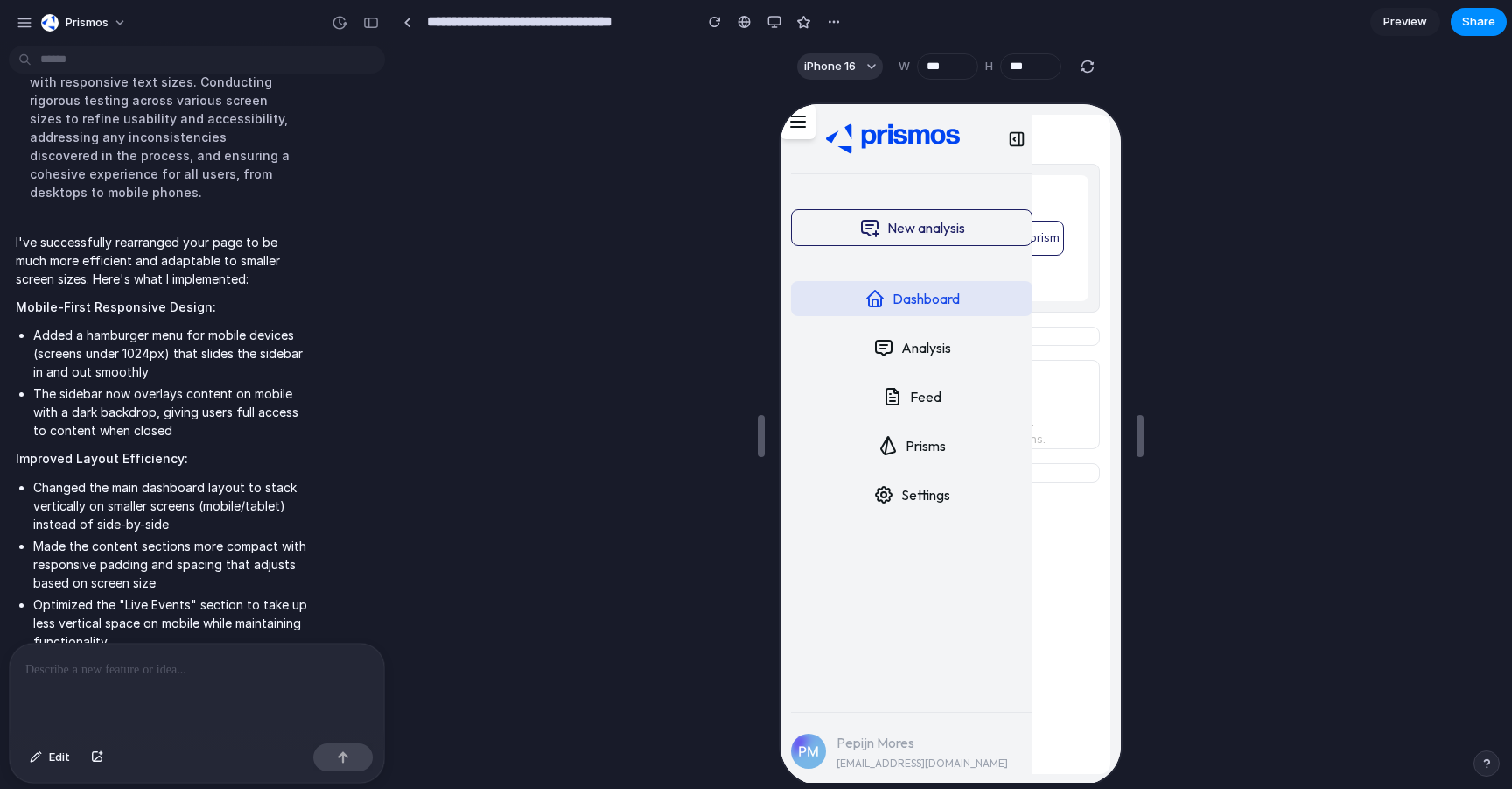
click at [805, 123] on icon at bounding box center [795, 119] width 21 height 21
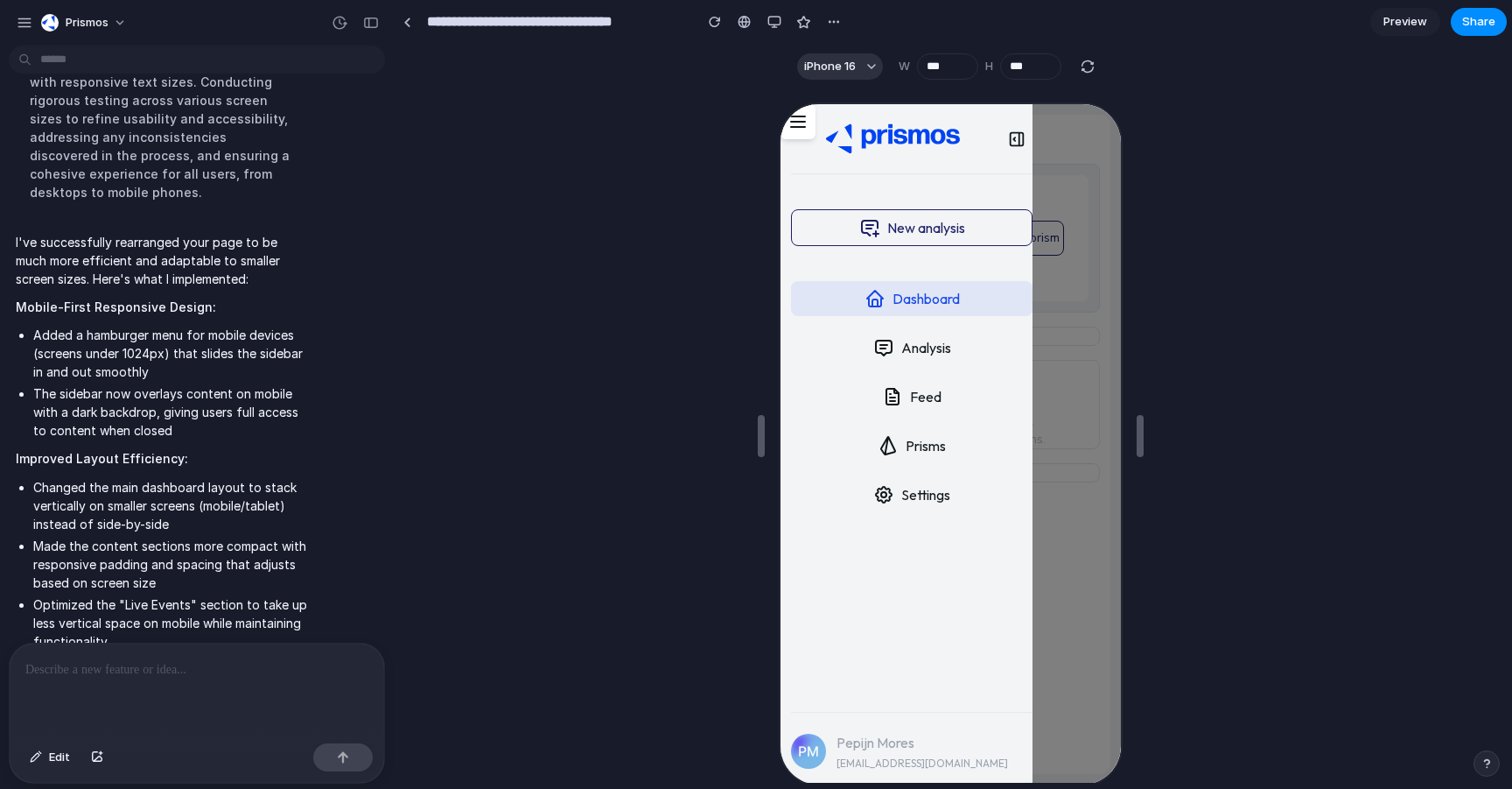
click at [805, 123] on icon at bounding box center [795, 119] width 21 height 21
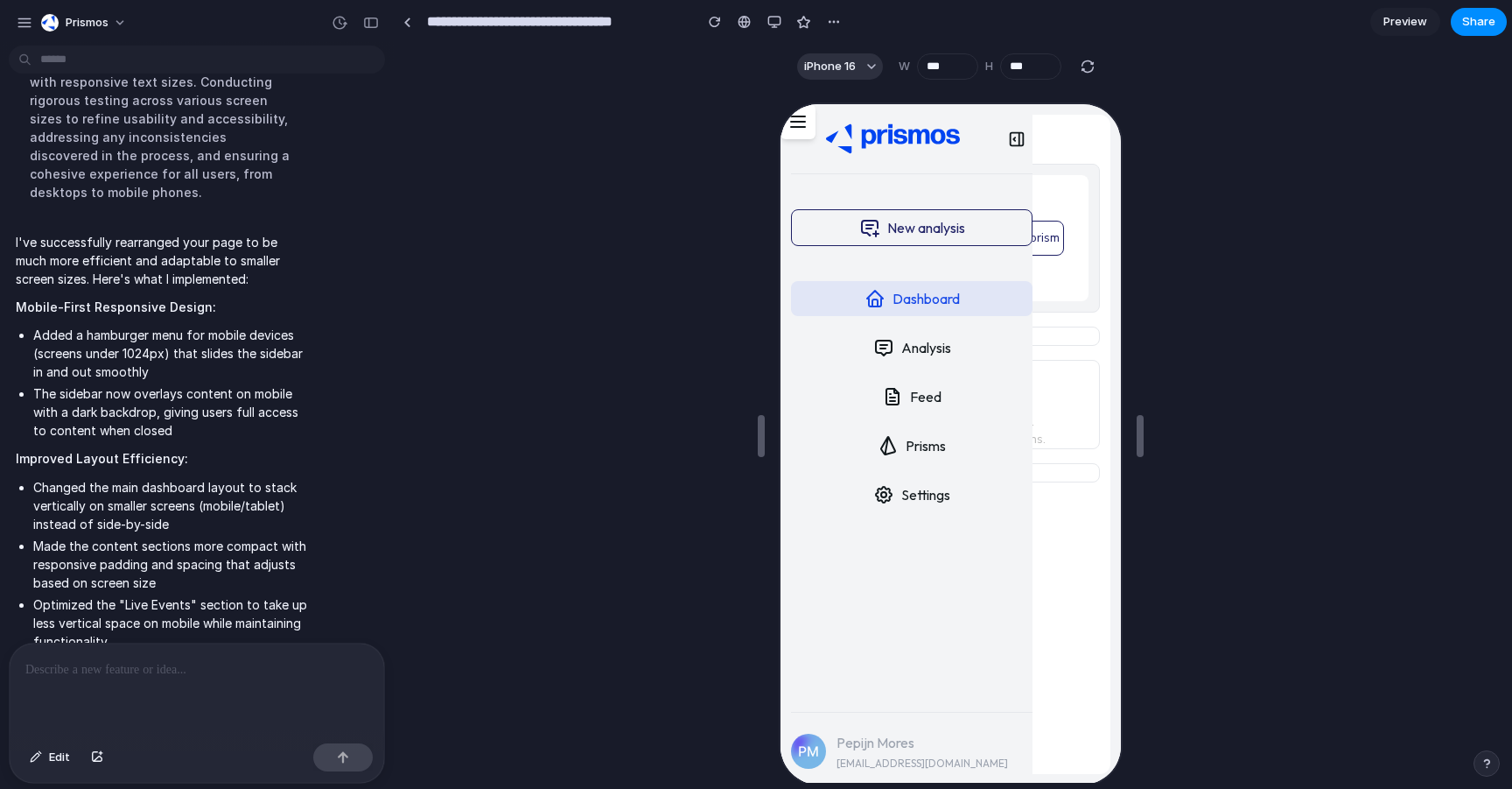
click at [805, 123] on icon at bounding box center [795, 119] width 21 height 21
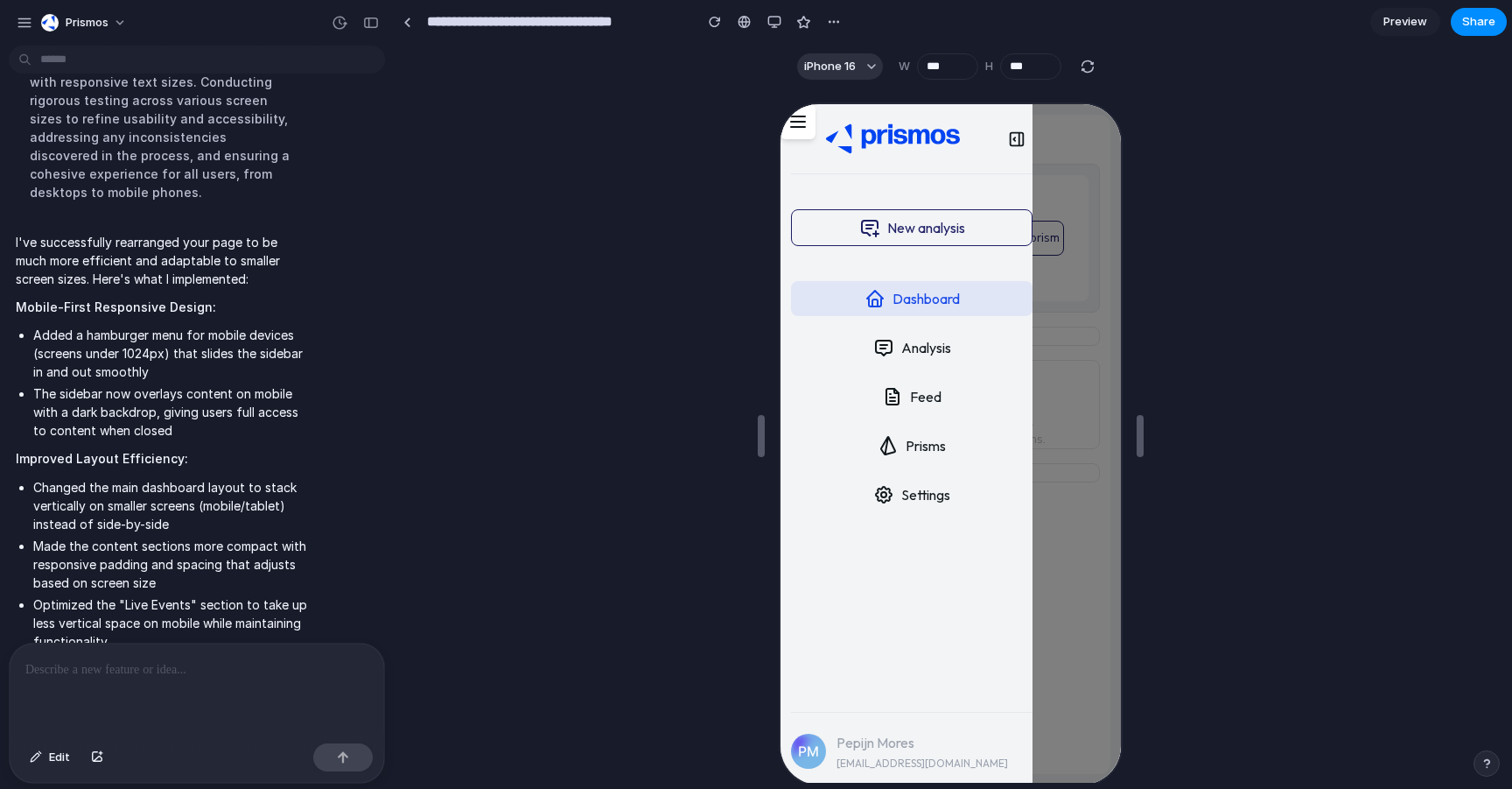
click at [805, 123] on icon at bounding box center [795, 119] width 21 height 21
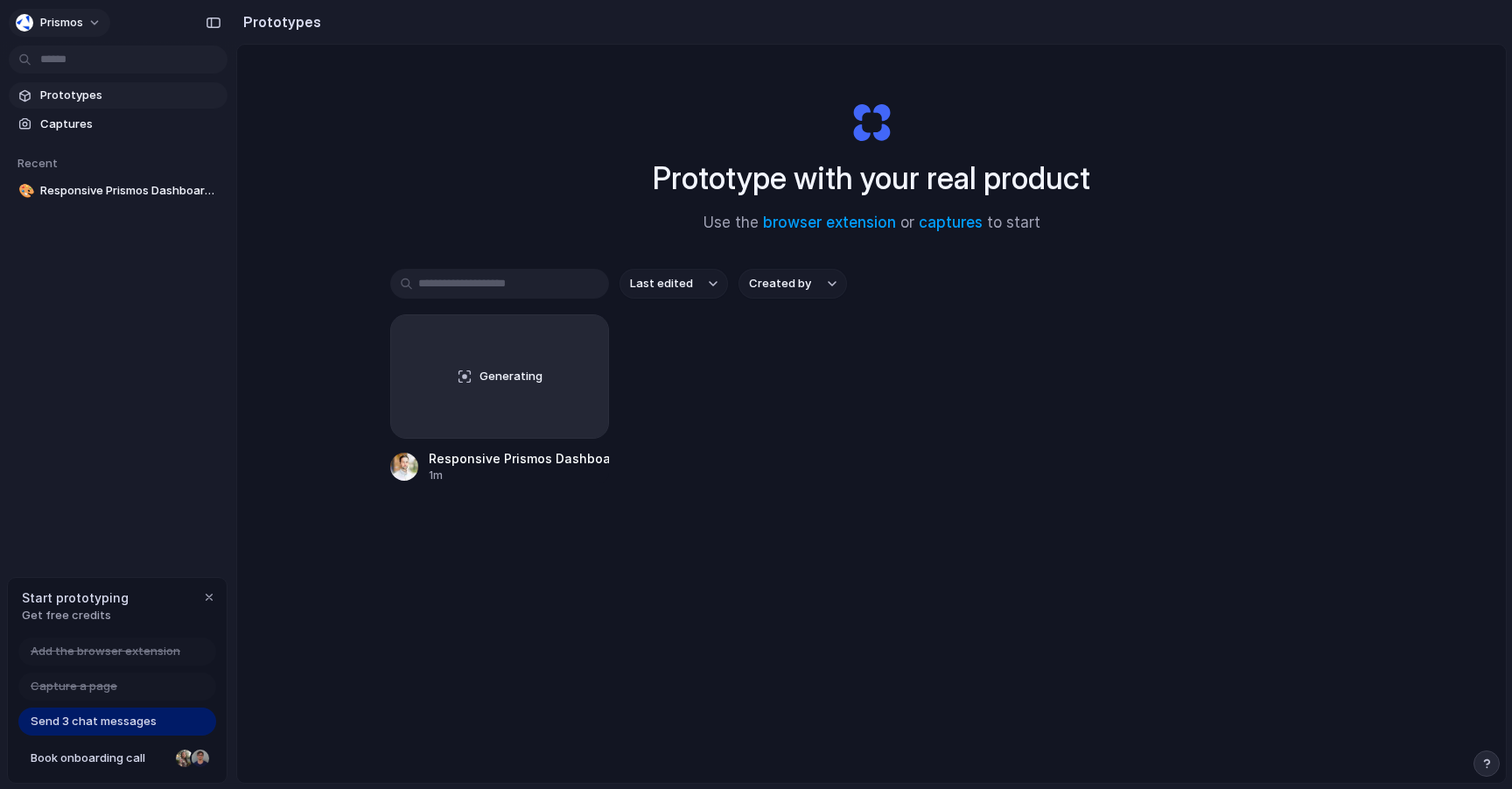
click at [91, 19] on button "Prismos" at bounding box center [60, 23] width 102 height 28
click at [91, 19] on div "Settings Invite members Change theme Sign out" at bounding box center [756, 394] width 1512 height 789
click at [211, 599] on div "button" at bounding box center [208, 596] width 14 height 14
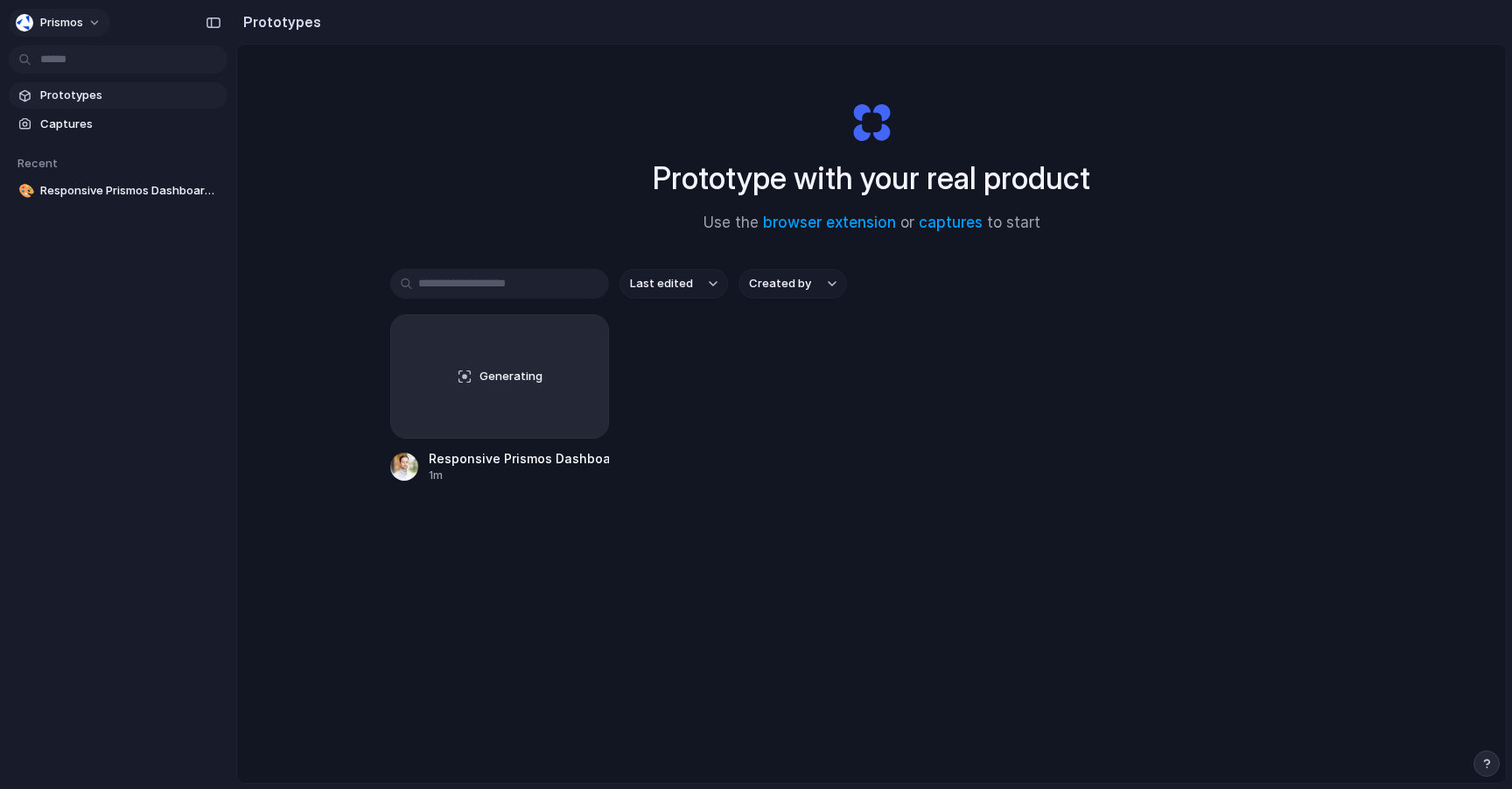
click at [86, 13] on button "Prismos" at bounding box center [60, 23] width 102 height 28
click at [439, 106] on div "Settings Invite members Change theme Sign out" at bounding box center [756, 394] width 1512 height 789
